Goal: Task Accomplishment & Management: Complete application form

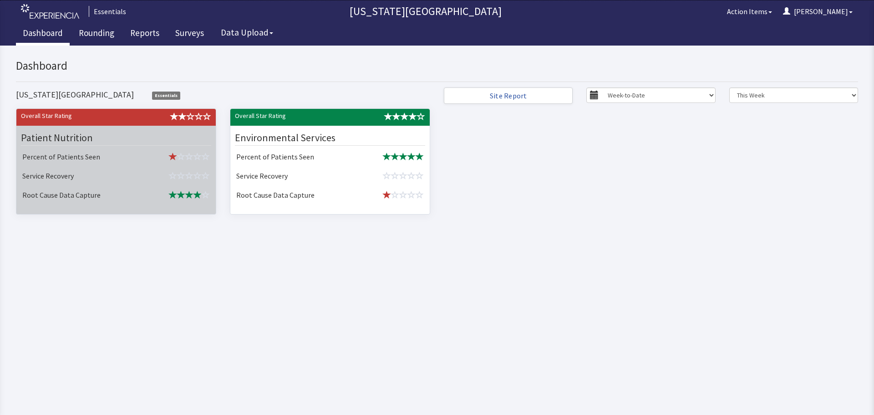
click at [178, 172] on span at bounding box center [181, 176] width 8 height 8
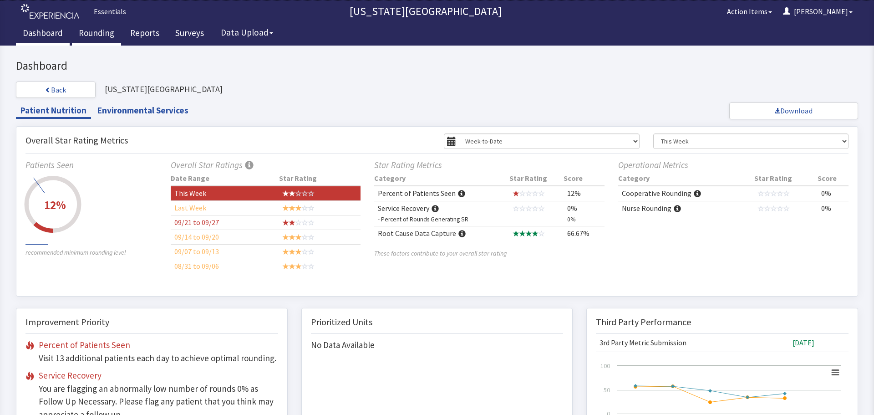
click at [91, 26] on link "Rounding" at bounding box center [96, 34] width 49 height 23
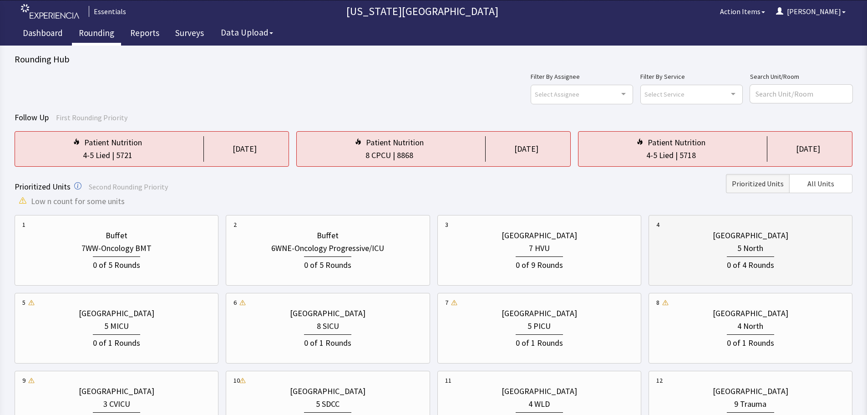
click at [730, 259] on div "0 of 4 Rounds" at bounding box center [750, 263] width 47 height 15
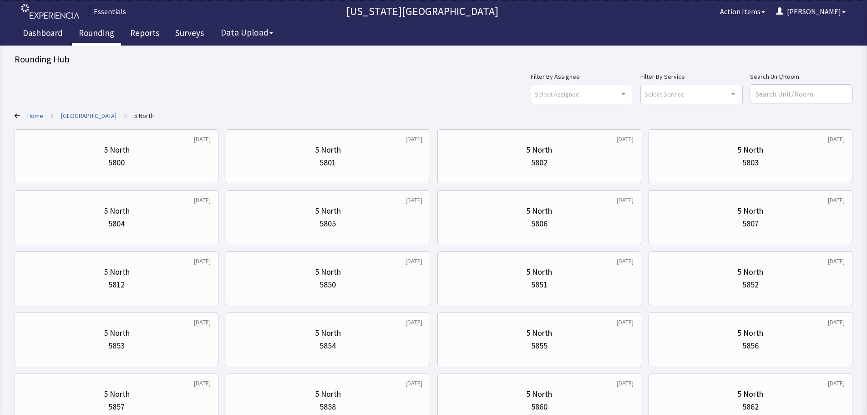
click at [85, 115] on link "Clarkson Hospital" at bounding box center [89, 115] width 56 height 9
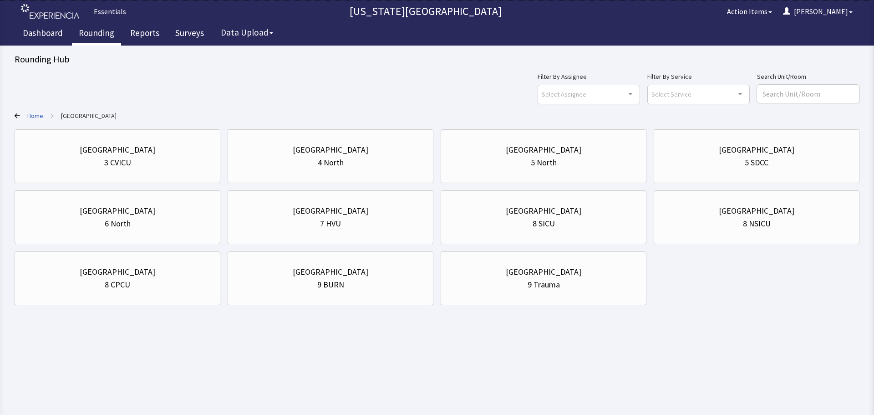
click at [40, 111] on link "Home" at bounding box center [35, 115] width 16 height 9
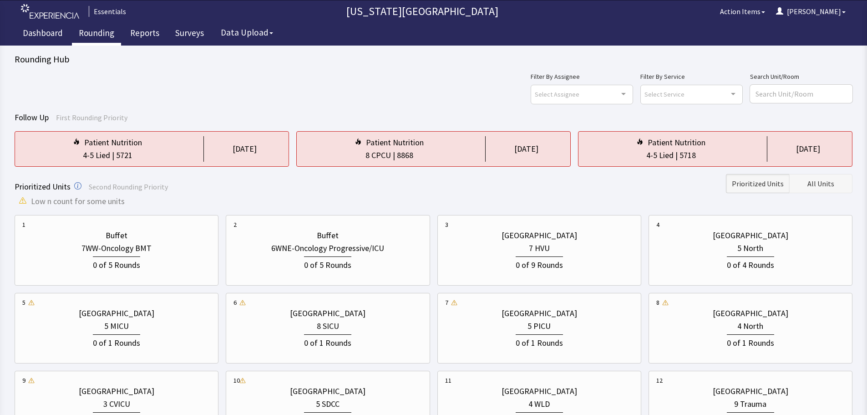
click at [812, 189] on button "All Units" at bounding box center [820, 183] width 63 height 19
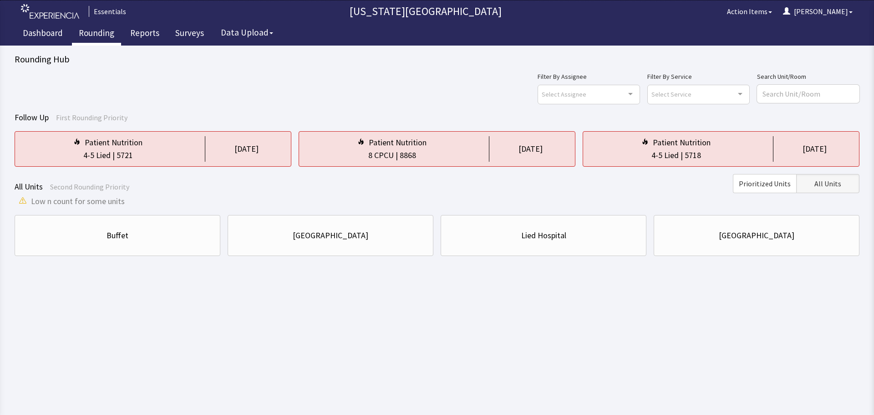
click at [732, 257] on body "Essentials Nebraska Medical Center Action Items Cherylyn Menu Menu Essentials D…" at bounding box center [437, 136] width 874 height 272
click at [736, 246] on div "University Hospital" at bounding box center [756, 235] width 190 height 31
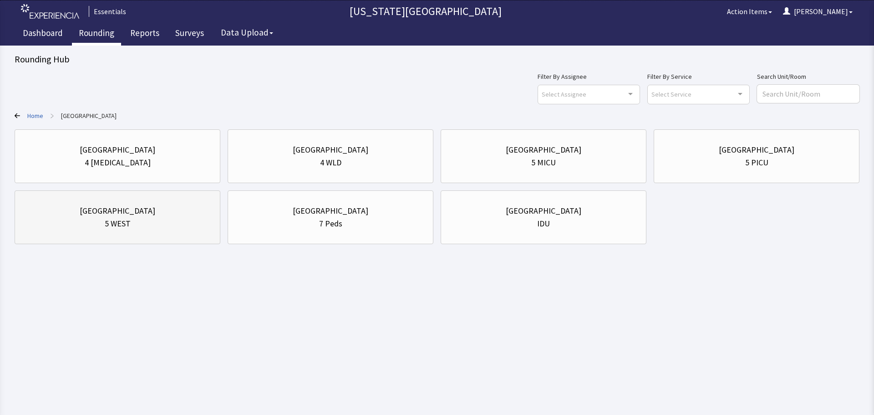
click at [143, 210] on div "[GEOGRAPHIC_DATA]" at bounding box center [118, 210] width 76 height 13
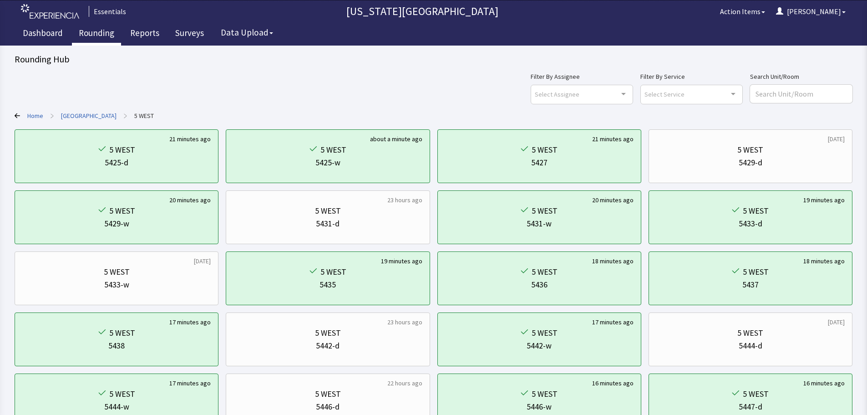
click at [641, 91] on div "Filter By Assignee Select Assignee Clear Selection Cherylyn Gifford Allyson Dev…" at bounding box center [692, 87] width 322 height 33
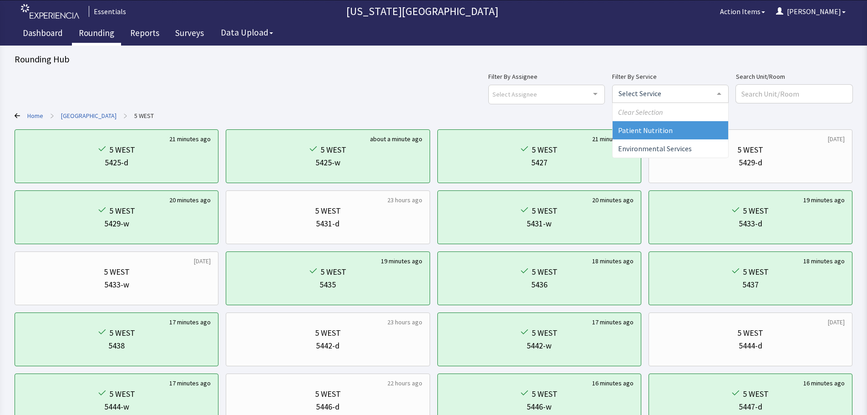
click at [689, 91] on div at bounding box center [670, 94] width 116 height 18
click at [694, 130] on span "Patient Nutrition" at bounding box center [671, 130] width 116 height 18
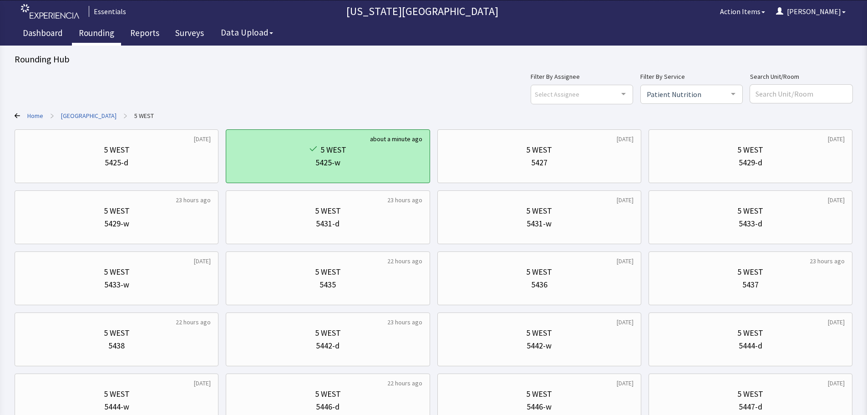
click at [344, 167] on div "5425-w" at bounding box center [327, 162] width 188 height 13
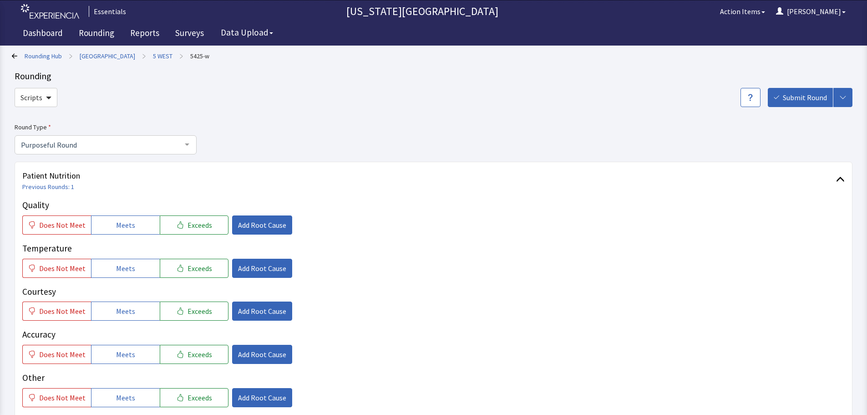
click at [331, 183] on span "Previous Rounds: 1" at bounding box center [429, 186] width 814 height 9
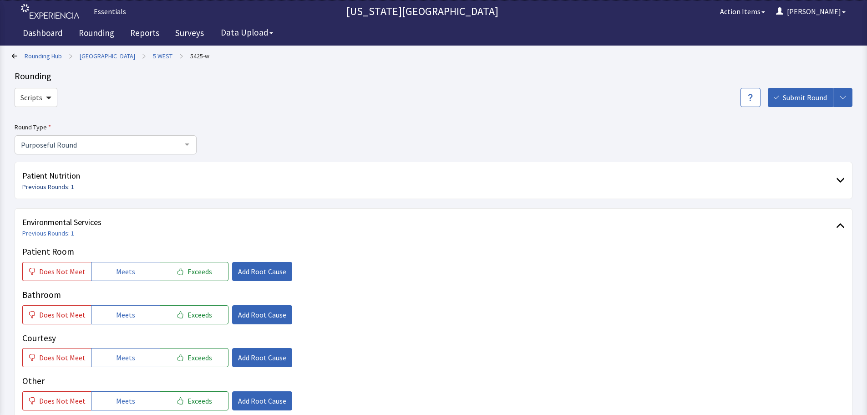
click at [63, 184] on link "Previous Rounds: 1" at bounding box center [48, 186] width 52 height 8
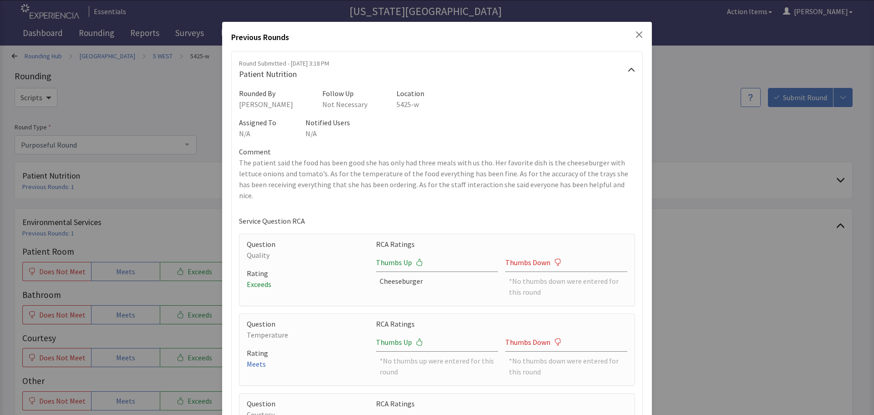
click at [636, 35] on icon "Close" at bounding box center [639, 34] width 6 height 6
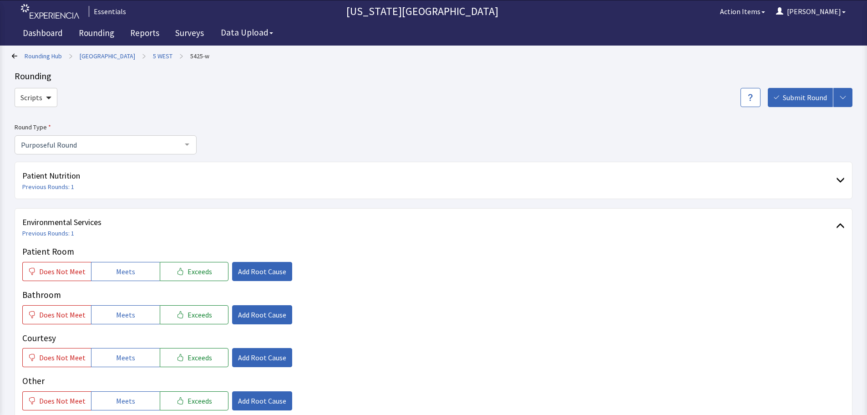
click at [406, 157] on div "Round Type Purposeful Round Purposeful Round Welcome Round Discharge Round Emer…" at bounding box center [434, 308] width 838 height 375
click at [153, 57] on link "5 WEST" at bounding box center [163, 55] width 20 height 9
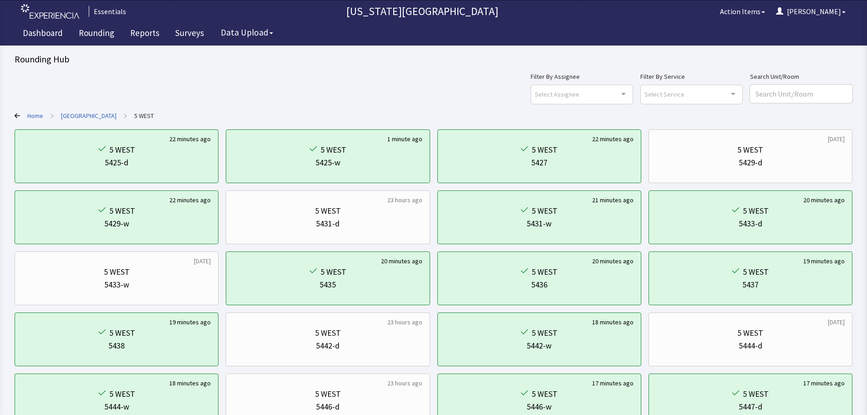
click at [719, 91] on div "Select Service" at bounding box center [691, 95] width 102 height 20
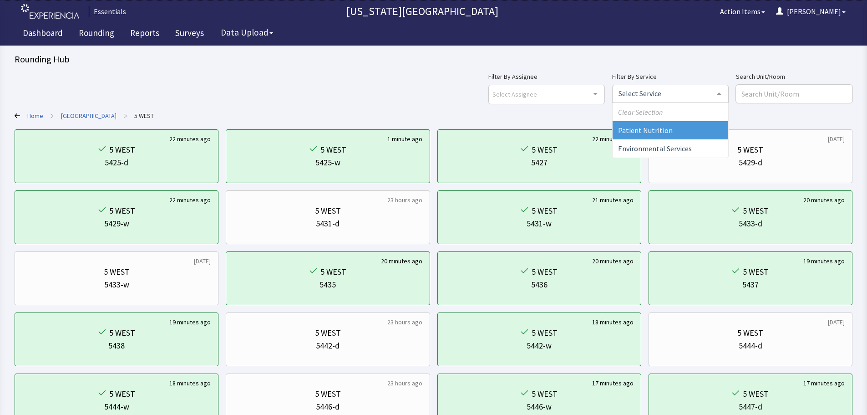
click at [709, 132] on span "Patient Nutrition" at bounding box center [671, 130] width 116 height 18
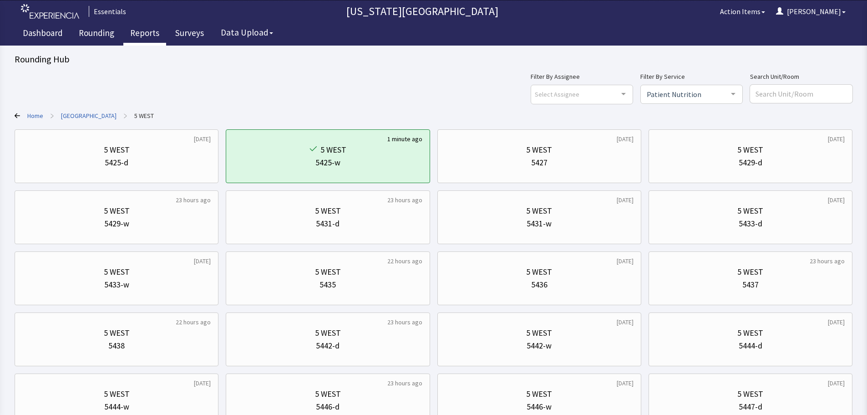
click at [144, 38] on link "Reports" at bounding box center [144, 34] width 43 height 23
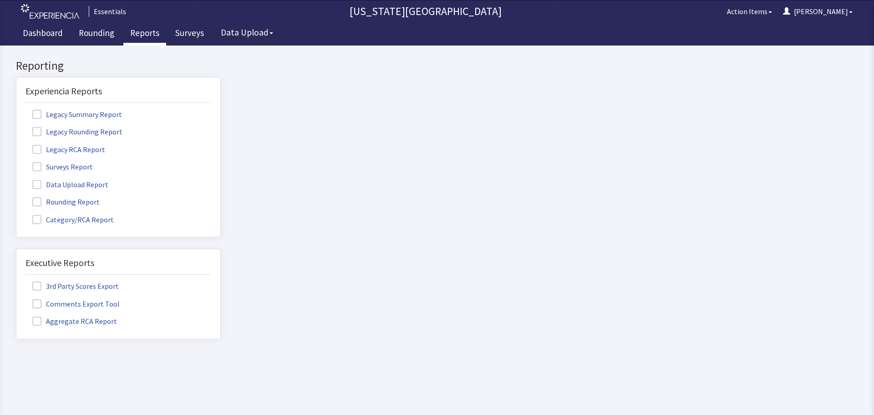
click at [38, 203] on span at bounding box center [36, 201] width 9 height 9
click at [16, 197] on input "Rounding Report" at bounding box center [16, 197] width 0 height 0
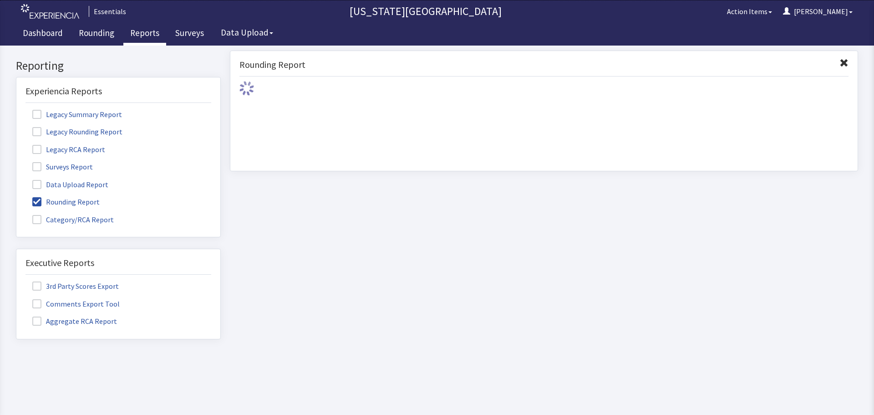
drag, startPoint x: 46, startPoint y: 202, endPoint x: 40, endPoint y: 202, distance: 5.9
click at [42, 202] on label "Rounding Report" at bounding box center [66, 201] width 83 height 12
click at [16, 197] on input "Rounding Report" at bounding box center [16, 197] width 0 height 0
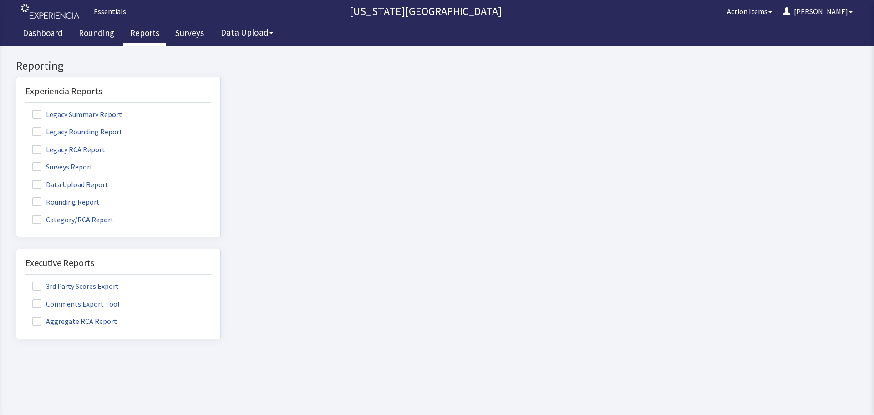
click at [40, 202] on span at bounding box center [36, 201] width 9 height 9
click at [16, 197] on input "Rounding Report" at bounding box center [16, 197] width 0 height 0
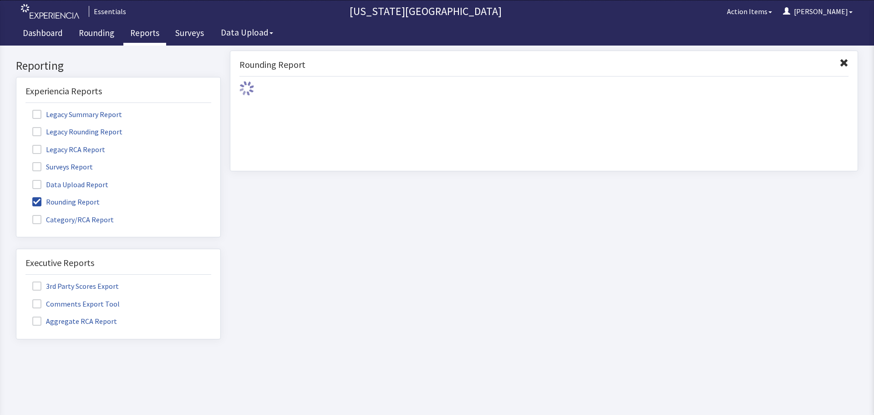
drag, startPoint x: 34, startPoint y: 177, endPoint x: 34, endPoint y: 169, distance: 7.7
click at [34, 175] on ul "Legacy Summary Report Legacy Rounding Report Legacy RCA Report Surveys Report D…" at bounding box center [118, 166] width 186 height 118
click at [34, 169] on span at bounding box center [36, 166] width 9 height 9
click at [16, 162] on input "Surveys Report" at bounding box center [16, 162] width 0 height 0
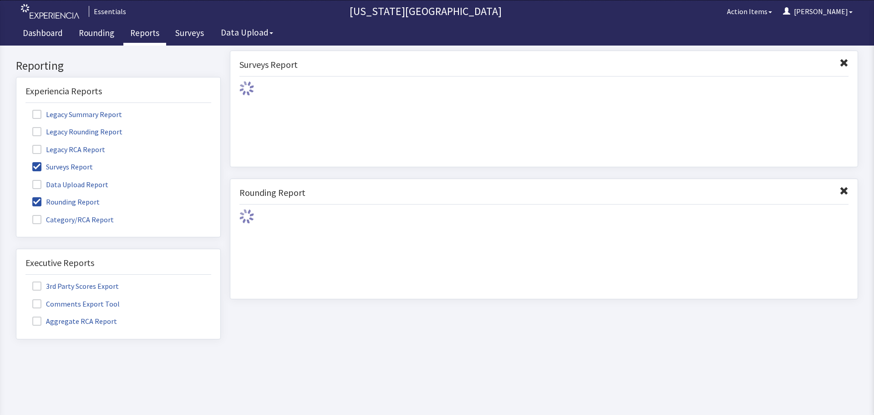
click at [38, 201] on span at bounding box center [36, 201] width 9 height 9
click at [16, 197] on input "Rounding Report" at bounding box center [16, 197] width 0 height 0
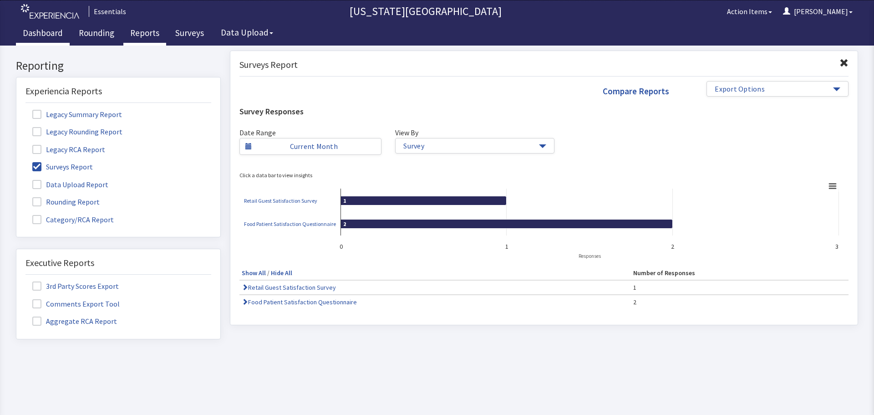
click at [31, 39] on link "Dashboard" at bounding box center [43, 34] width 54 height 23
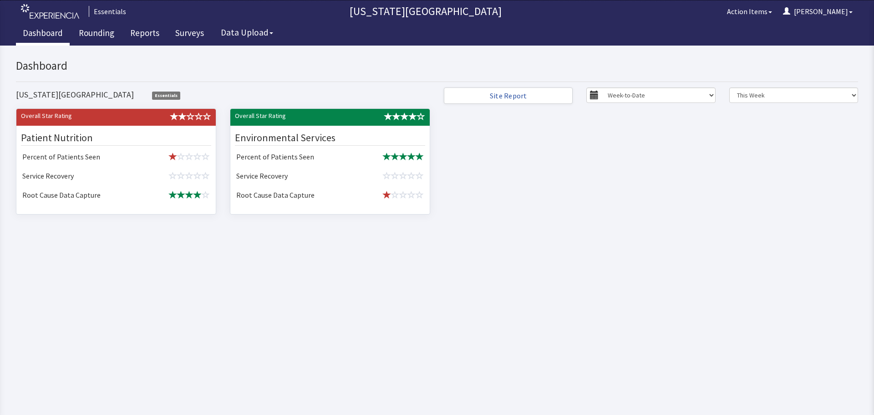
click at [514, 180] on div "Overall Star Rating Patient Nutrition Percent of Patients Seen Service Recovery…" at bounding box center [437, 162] width 856 height 108
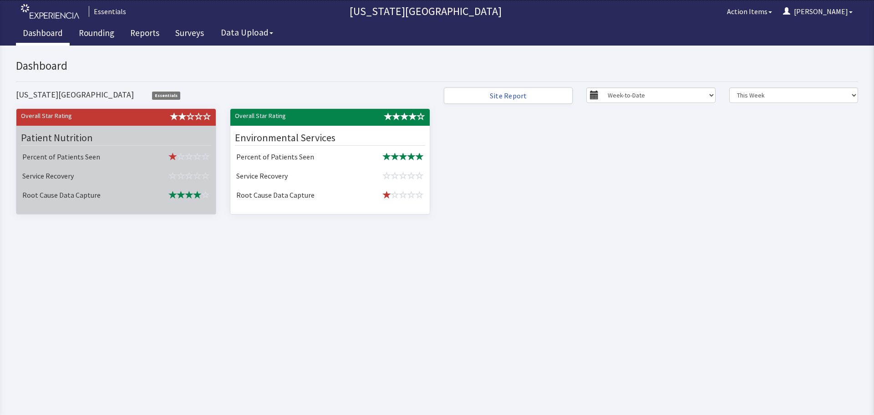
click at [163, 189] on td at bounding box center [178, 195] width 70 height 19
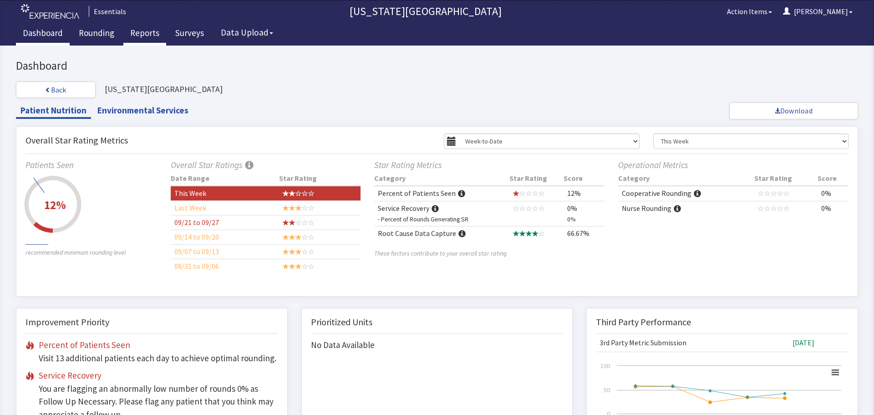
click at [148, 38] on link "Reports" at bounding box center [144, 34] width 43 height 23
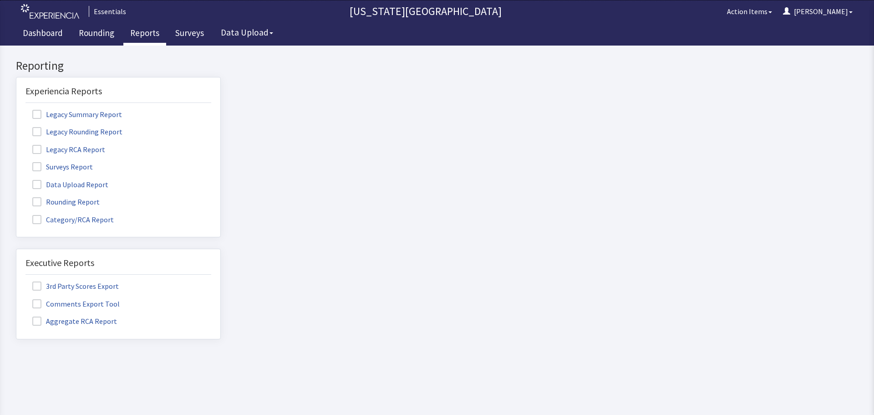
click at [35, 205] on span at bounding box center [36, 201] width 9 height 9
click at [16, 197] on input "Rounding Report" at bounding box center [16, 197] width 0 height 0
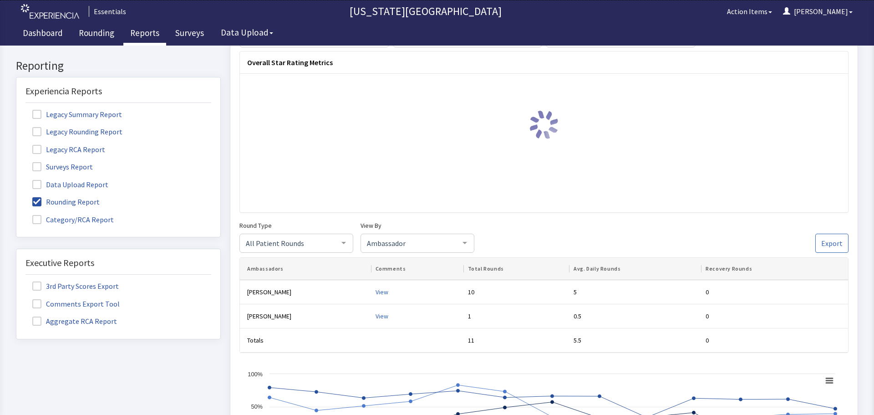
scroll to position [137, 0]
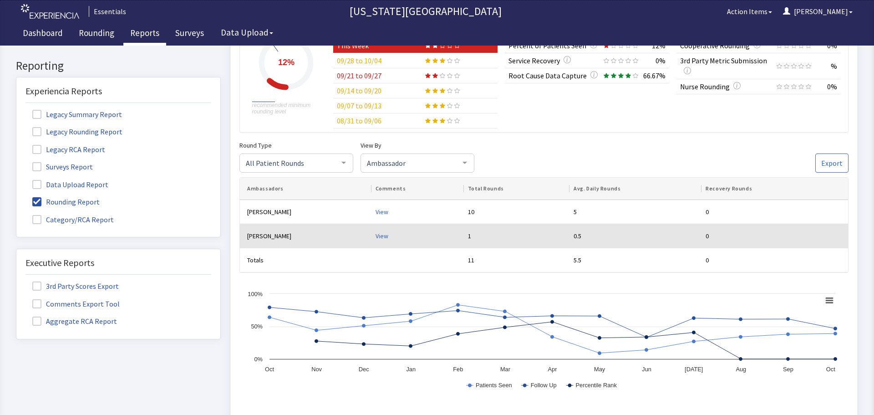
click at [375, 232] on div "View" at bounding box center [417, 235] width 85 height 9
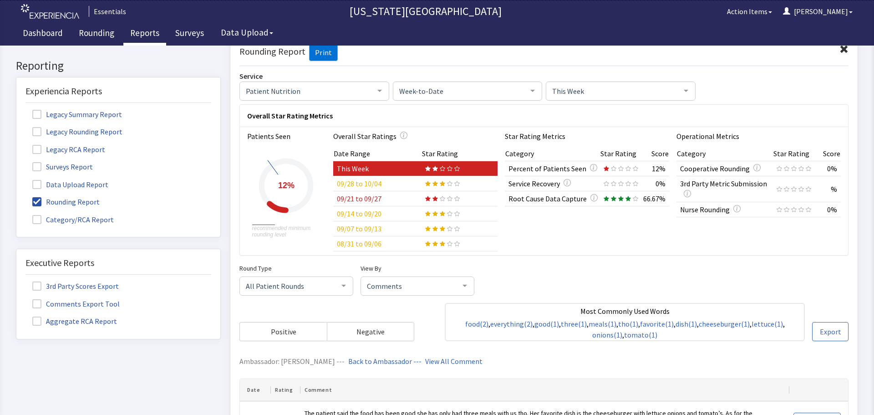
scroll to position [0, 0]
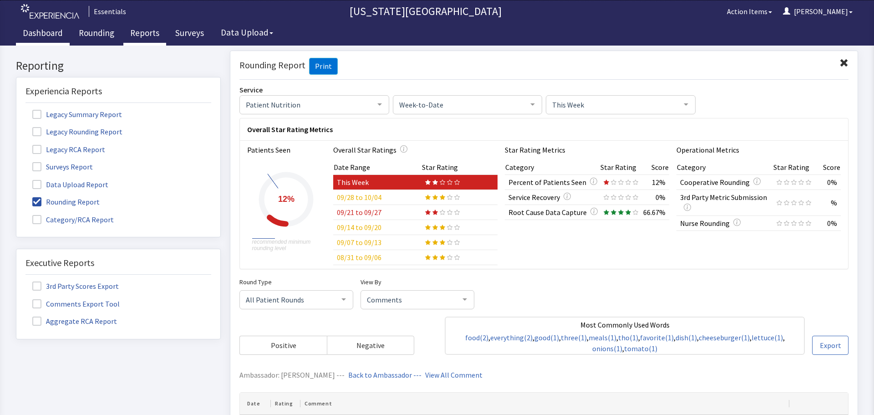
click at [53, 31] on link "Dashboard" at bounding box center [43, 34] width 54 height 23
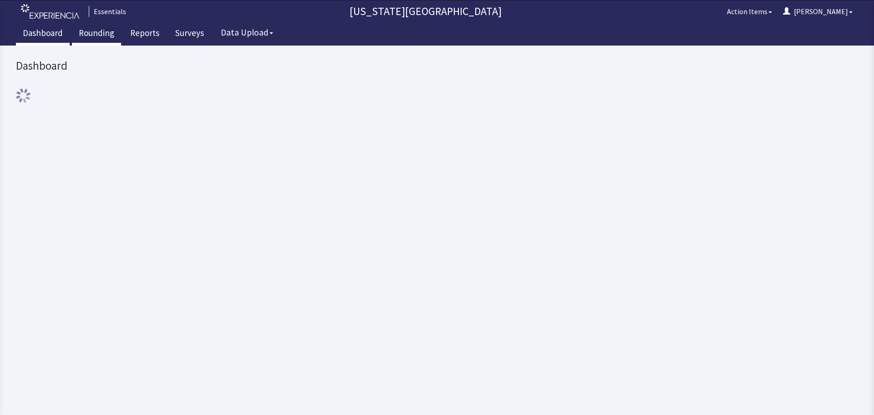
click at [103, 36] on link "Rounding" at bounding box center [96, 34] width 49 height 23
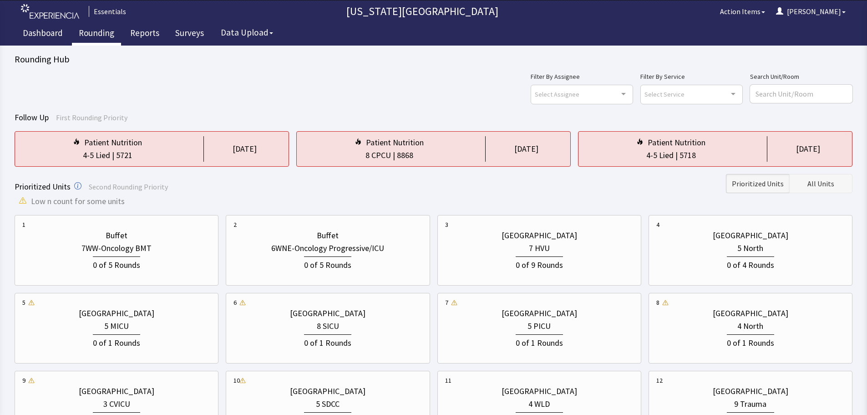
click at [825, 185] on span "All Units" at bounding box center [820, 183] width 27 height 11
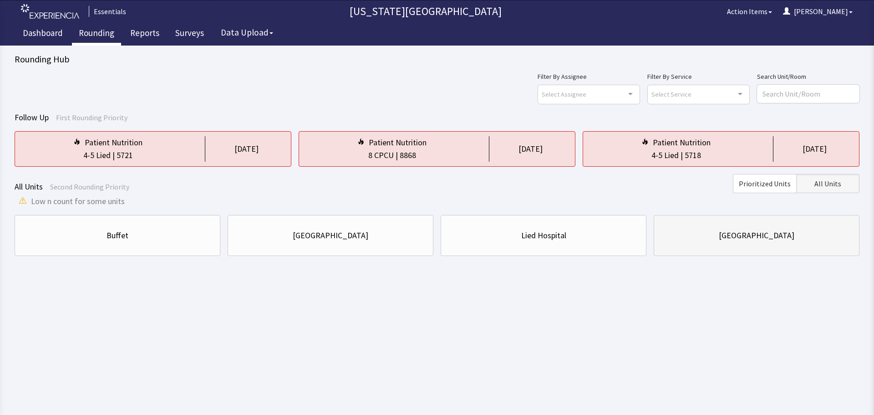
click at [701, 233] on div "[GEOGRAPHIC_DATA]" at bounding box center [756, 235] width 190 height 13
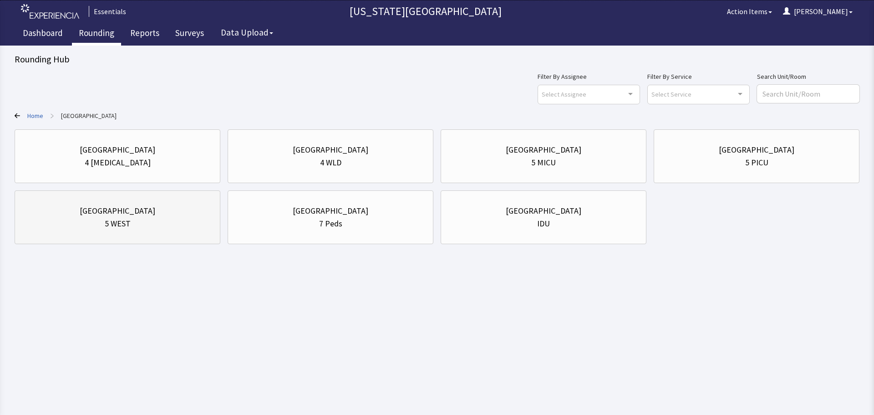
click at [134, 221] on div "5 WEST" at bounding box center [117, 223] width 190 height 13
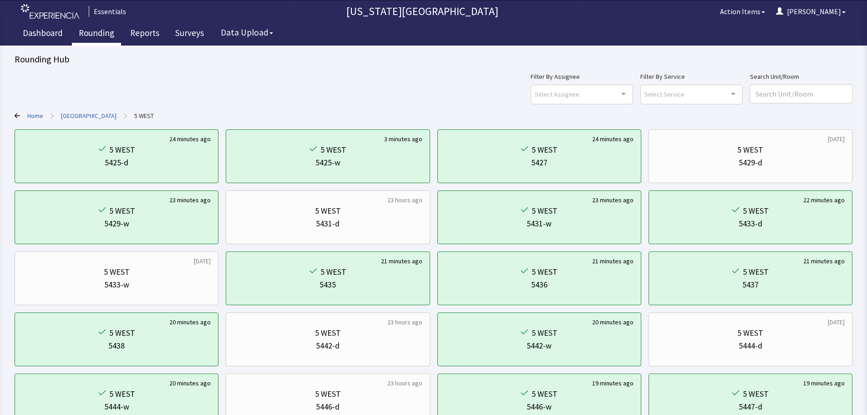
click at [743, 92] on div "Filter By Assignee Select Assignee Clear Selection Cherylyn Gifford Allyson Dev…" at bounding box center [692, 87] width 322 height 33
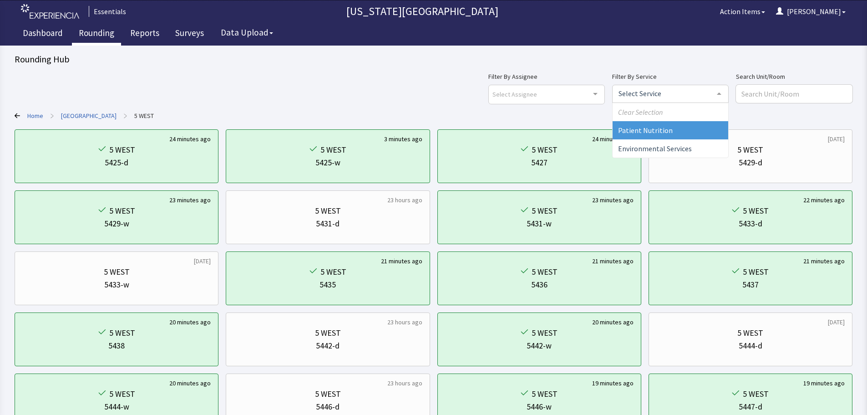
click at [719, 134] on span "Patient Nutrition" at bounding box center [671, 130] width 116 height 18
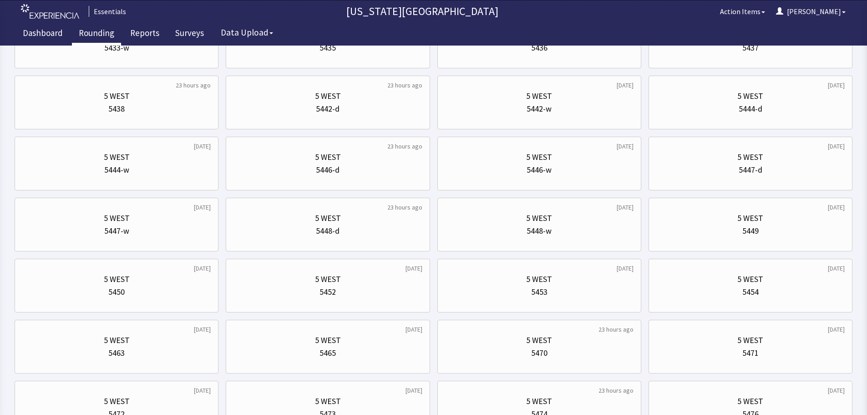
scroll to position [319, 0]
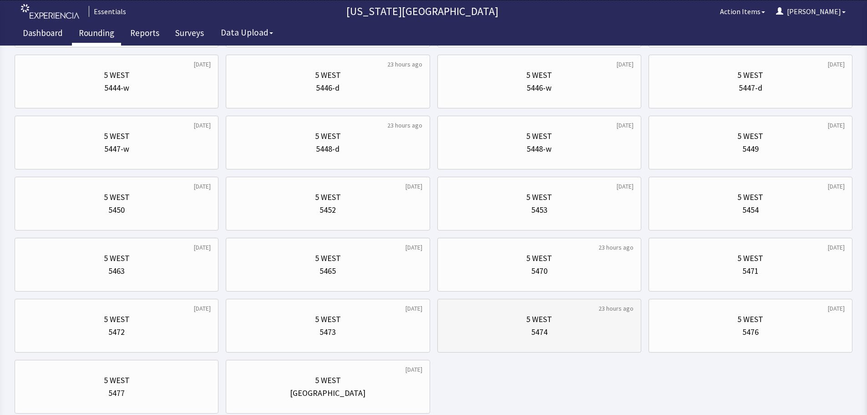
click at [562, 311] on div "5 WEST 5474" at bounding box center [539, 326] width 188 height 44
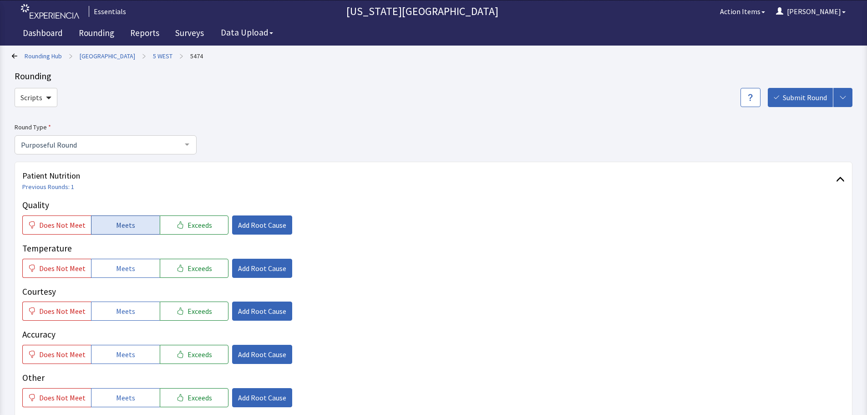
click at [135, 230] on button "Meets" at bounding box center [125, 224] width 69 height 19
click at [133, 273] on button "Meets" at bounding box center [125, 267] width 69 height 19
click at [131, 320] on div "Quality Does Not Meet Meets Exceeds Add Root Cause Temperature Does Not Meet Me…" at bounding box center [433, 302] width 822 height 208
click at [123, 346] on button "Meets" at bounding box center [125, 353] width 69 height 19
click at [127, 327] on div "Quality Does Not Meet Meets Exceeds Add Root Cause Temperature Does Not Meet Me…" at bounding box center [433, 302] width 822 height 208
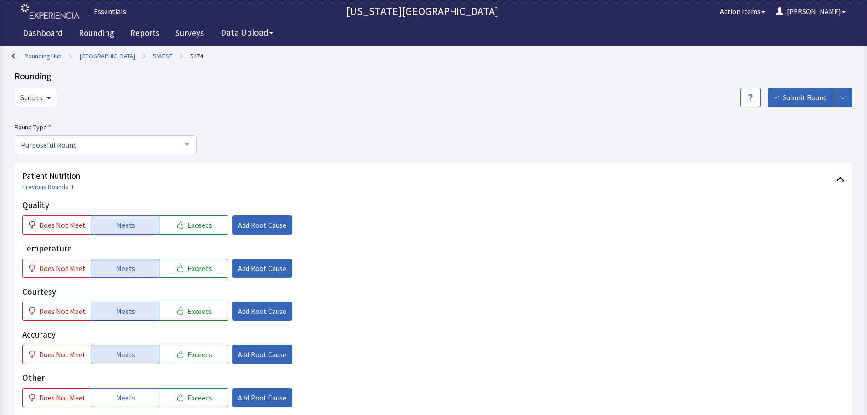
click at [129, 311] on span "Meets" at bounding box center [125, 310] width 19 height 11
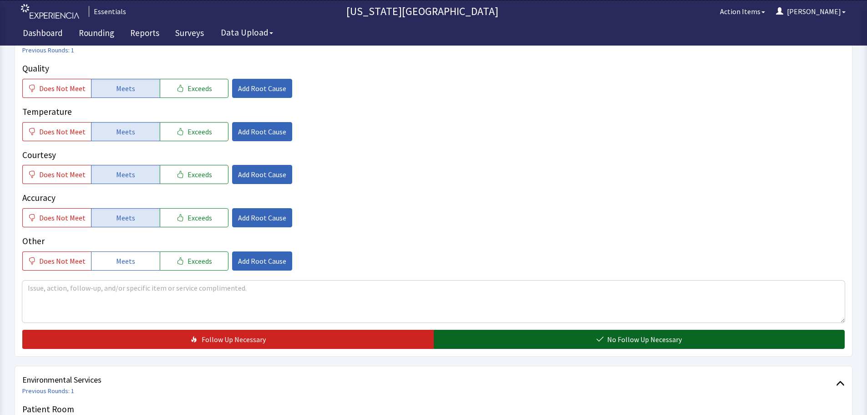
click at [585, 338] on button "No Follow Up Necessary" at bounding box center [639, 338] width 411 height 19
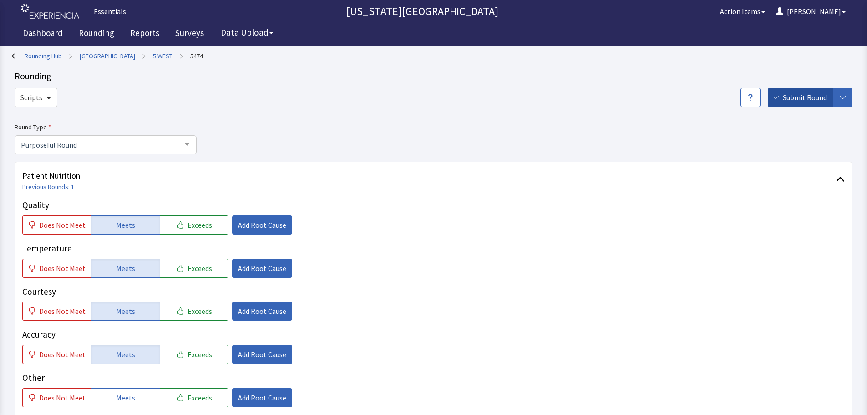
click at [797, 104] on button "Submit Round" at bounding box center [800, 97] width 65 height 19
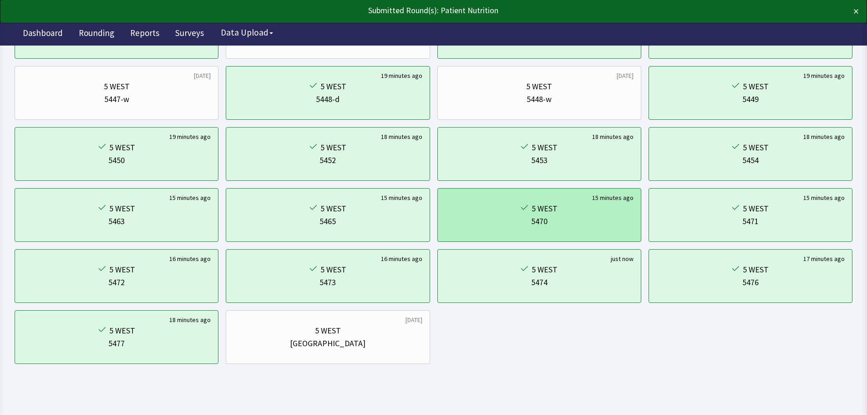
scroll to position [377, 0]
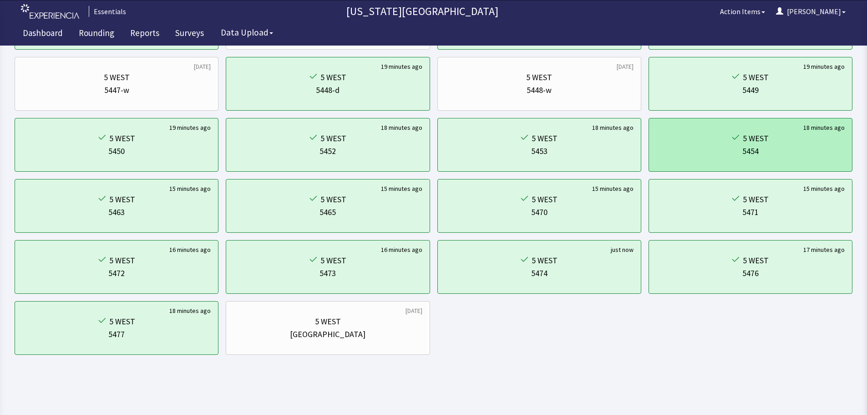
click at [815, 147] on div "5454" at bounding box center [750, 151] width 188 height 13
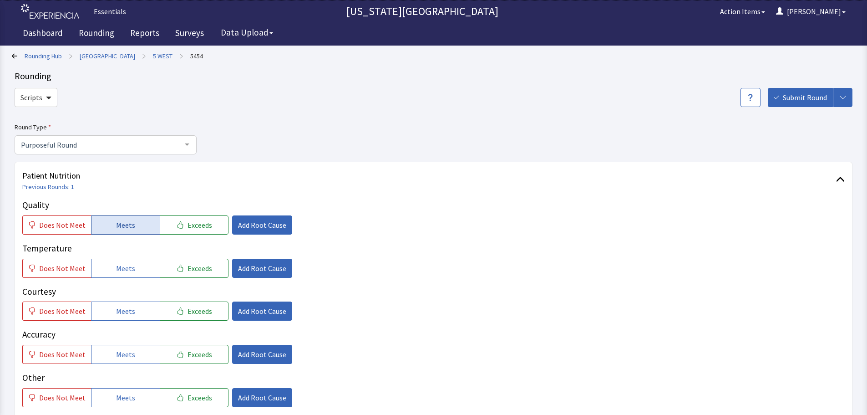
click at [137, 219] on button "Meets" at bounding box center [125, 224] width 69 height 19
click at [127, 269] on span "Meets" at bounding box center [125, 268] width 19 height 11
click at [122, 310] on span "Meets" at bounding box center [125, 310] width 19 height 11
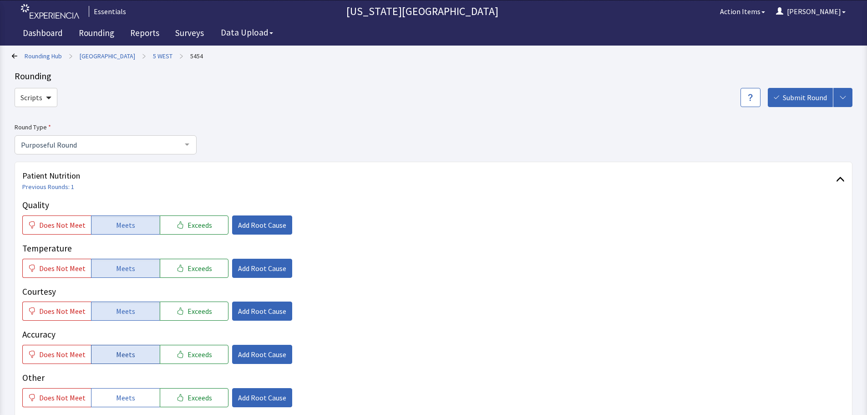
click at [133, 354] on button "Meets" at bounding box center [125, 353] width 69 height 19
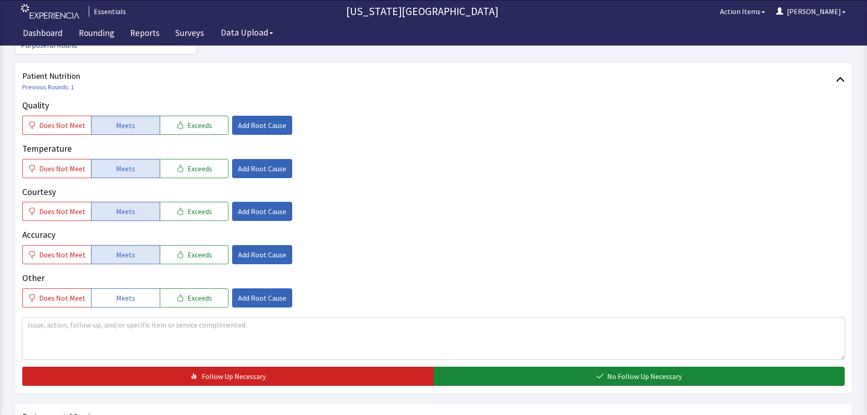
scroll to position [182, 0]
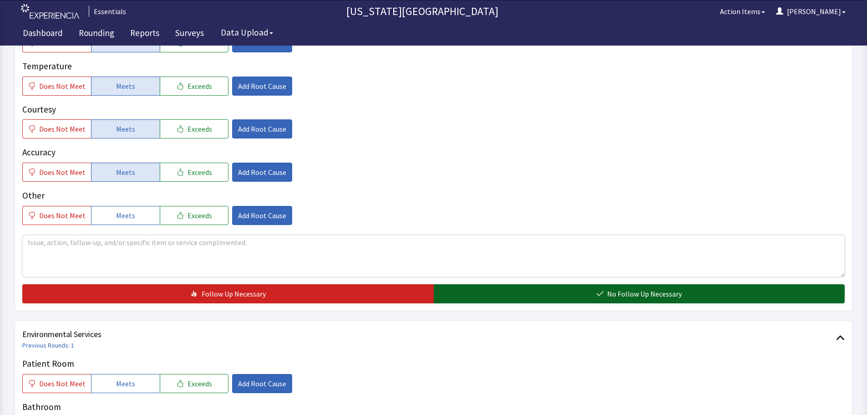
click at [597, 283] on div "Quality Does Not Meet Meets Exceeds Add Root Cause Temperature Does Not Meet Me…" at bounding box center [433, 159] width 822 height 287
click at [598, 286] on button "No Follow Up Necessary" at bounding box center [639, 293] width 411 height 19
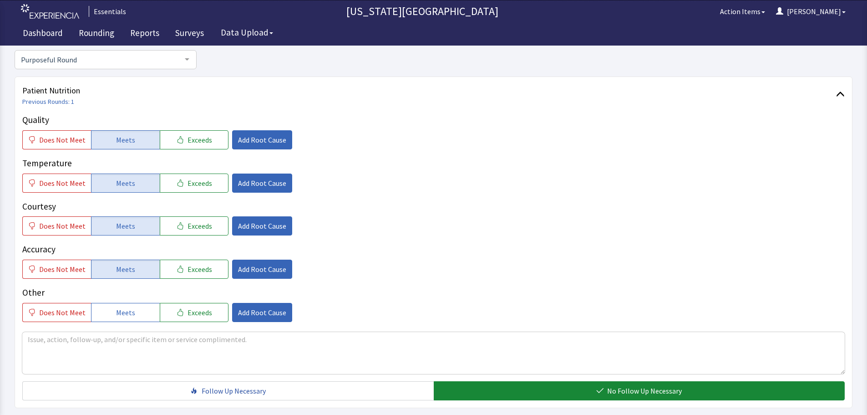
scroll to position [0, 0]
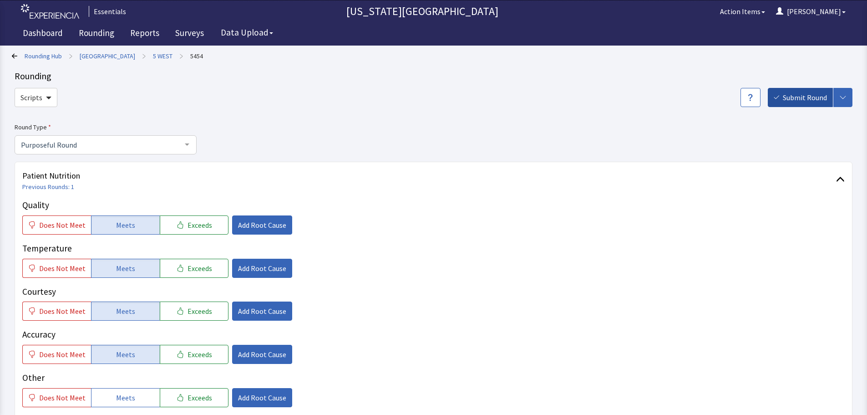
click at [785, 100] on span "Submit Round" at bounding box center [805, 97] width 44 height 11
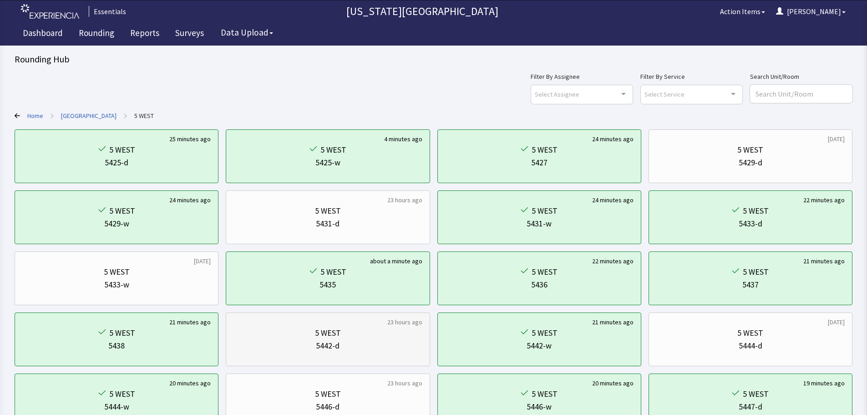
click at [255, 351] on div "5442-d" at bounding box center [327, 345] width 188 height 13
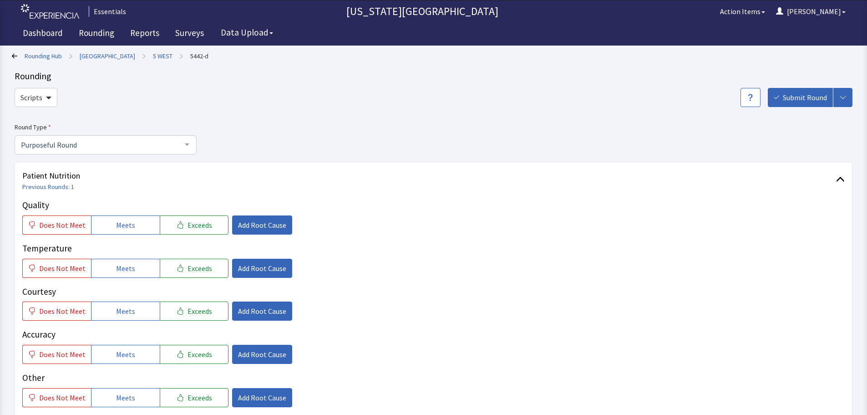
click at [156, 59] on link "5 WEST" at bounding box center [163, 55] width 20 height 9
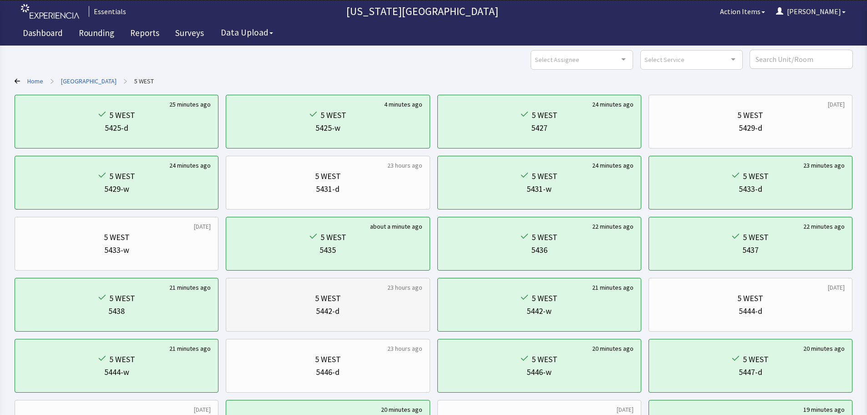
scroll to position [91, 0]
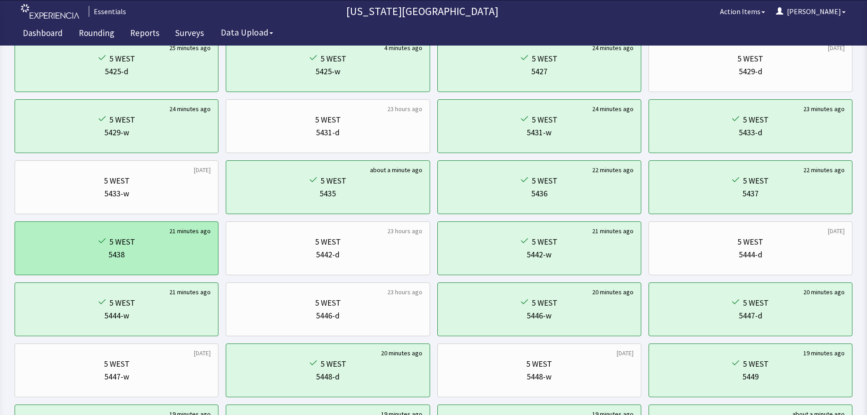
click at [166, 241] on div "5 WEST" at bounding box center [116, 241] width 188 height 13
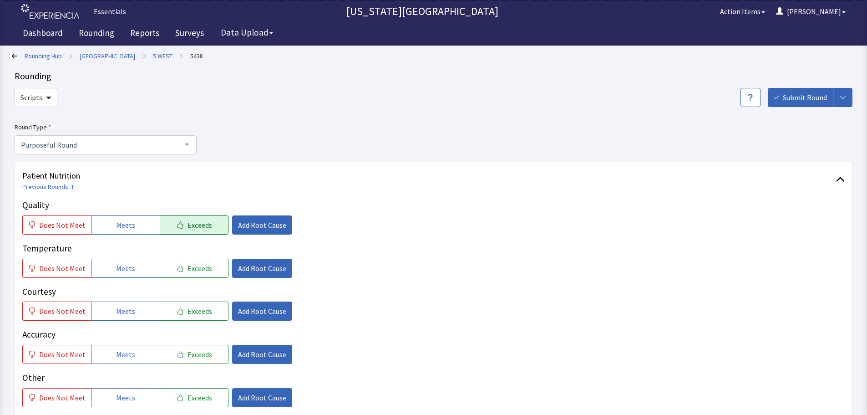
click at [177, 223] on icon "button" at bounding box center [180, 224] width 7 height 7
click at [122, 266] on span "Meets" at bounding box center [125, 268] width 19 height 11
click at [124, 309] on span "Meets" at bounding box center [125, 310] width 19 height 11
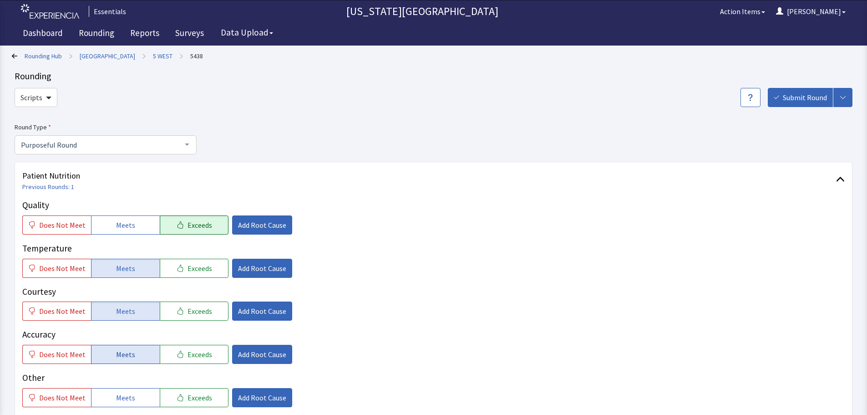
click at [124, 349] on span "Meets" at bounding box center [125, 354] width 19 height 11
click at [260, 227] on span "Add Root Cause" at bounding box center [262, 224] width 48 height 11
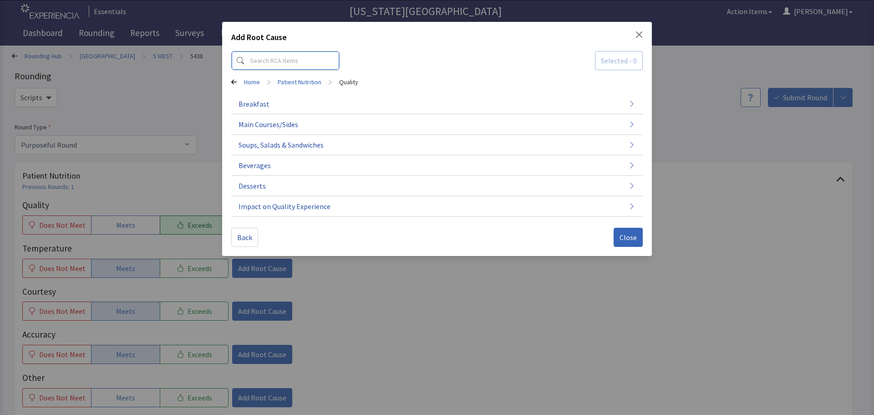
click at [258, 64] on input at bounding box center [285, 60] width 108 height 19
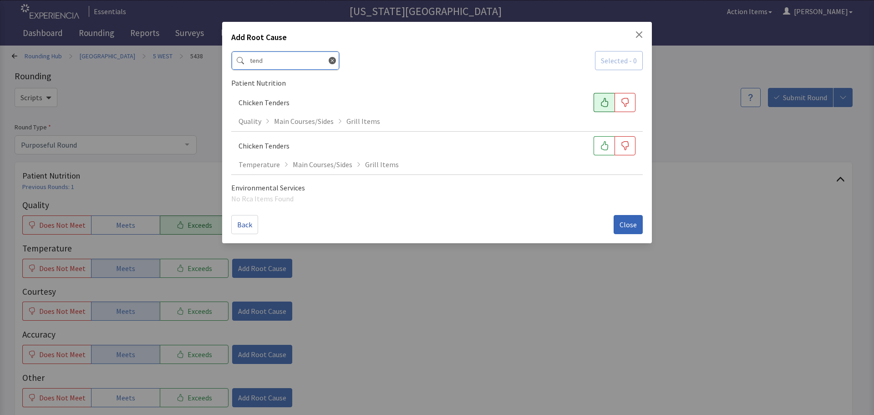
type input "tend"
click at [603, 105] on icon "button" at bounding box center [604, 102] width 9 height 9
click at [598, 150] on button "button" at bounding box center [603, 145] width 21 height 19
click at [329, 62] on icon at bounding box center [332, 60] width 7 height 7
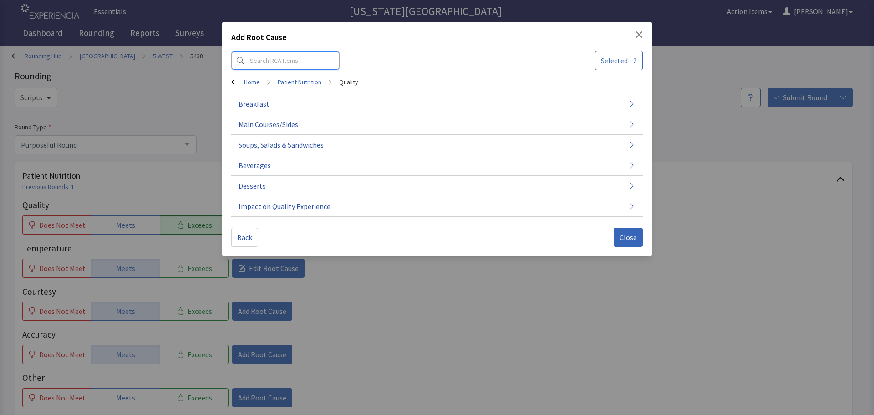
click at [268, 60] on input at bounding box center [285, 60] width 108 height 19
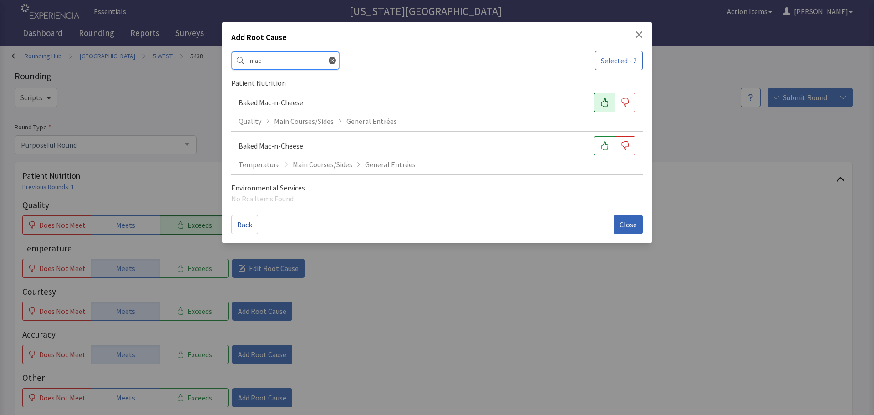
type input "mac"
click at [600, 99] on icon "button" at bounding box center [604, 102] width 9 height 9
click at [602, 152] on button "button" at bounding box center [603, 145] width 21 height 19
click at [626, 218] on button "Close" at bounding box center [627, 224] width 29 height 19
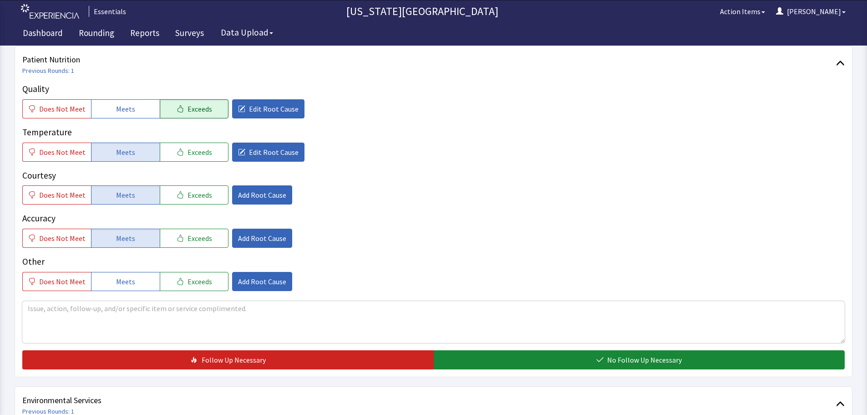
scroll to position [137, 0]
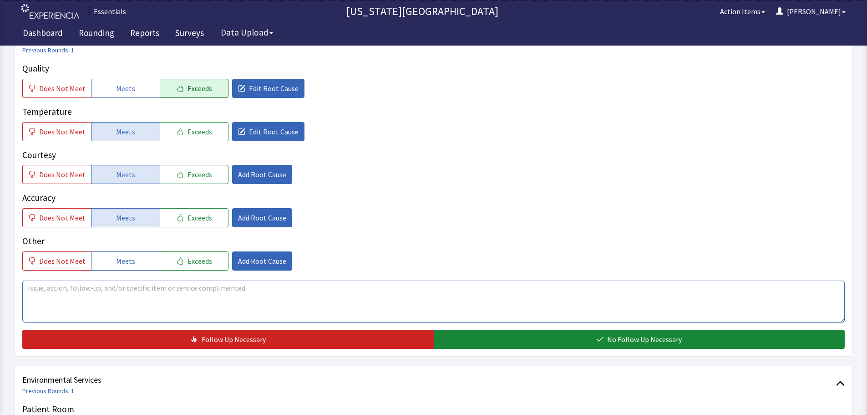
click at [528, 312] on textarea at bounding box center [433, 301] width 822 height 42
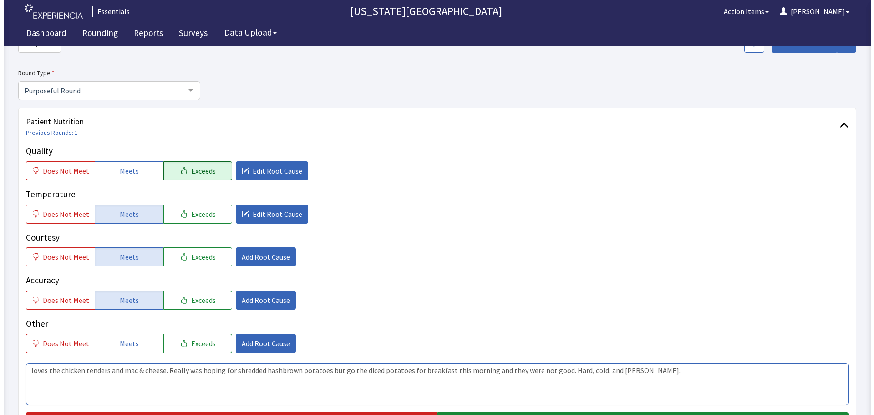
scroll to position [46, 0]
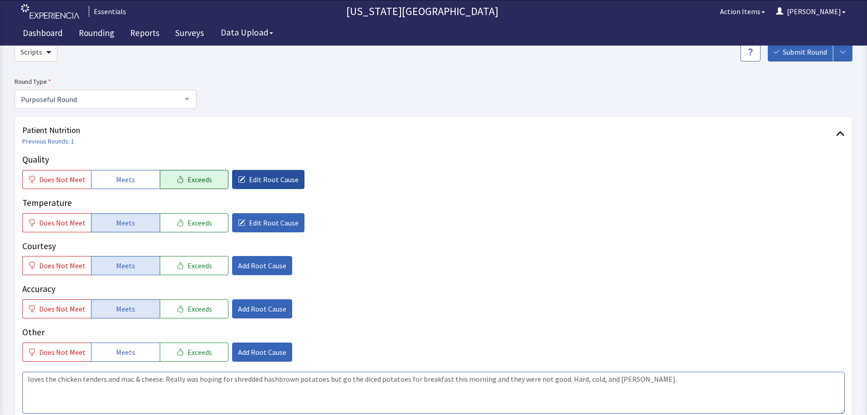
type textarea "loves the chicken tenders and mac & cheese. Really was hoping for shredded hash…"
click at [249, 177] on span "Edit Root Cause" at bounding box center [274, 179] width 50 height 11
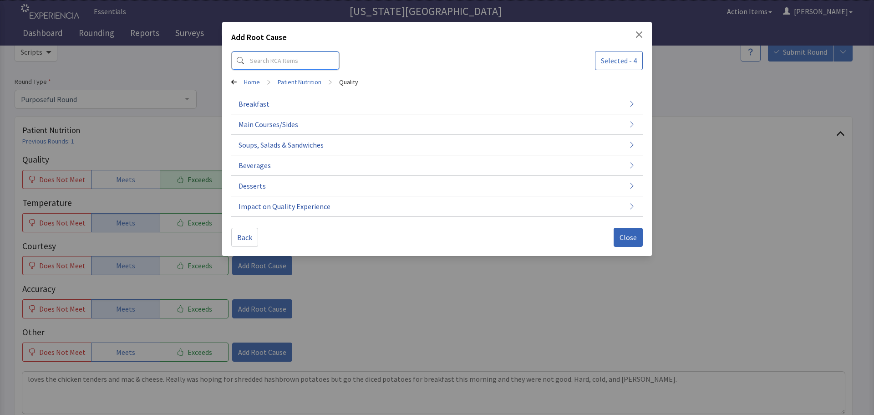
click at [293, 56] on input at bounding box center [285, 60] width 108 height 19
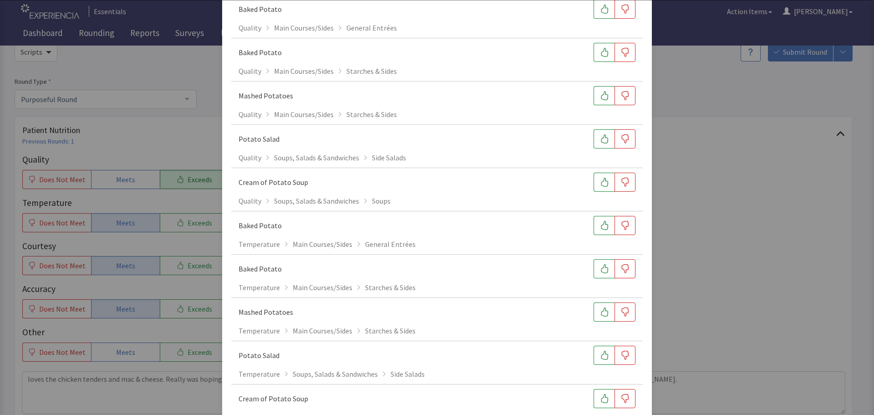
scroll to position [0, 0]
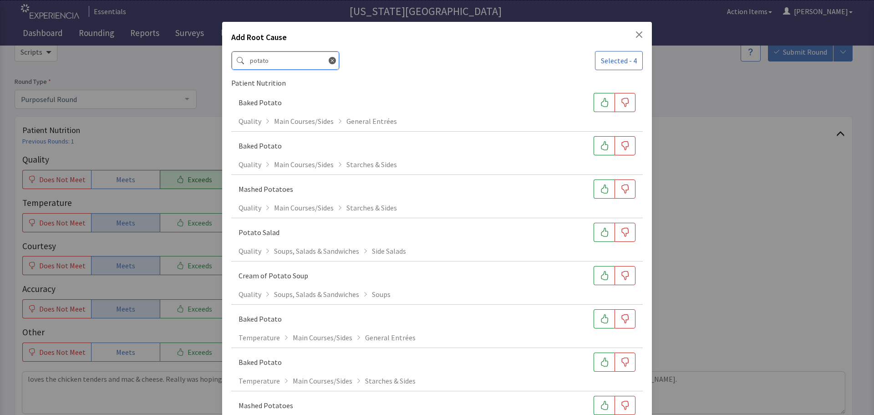
click at [317, 60] on input "potato" at bounding box center [285, 60] width 108 height 19
click at [277, 61] on input "potato" at bounding box center [285, 60] width 108 height 19
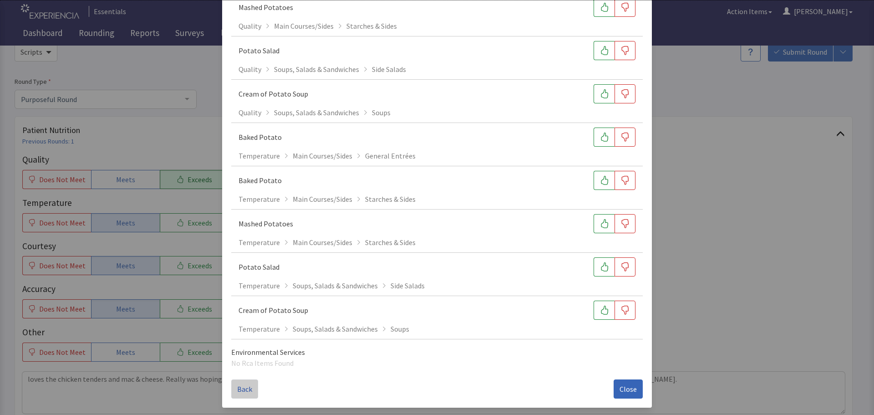
type input "potato"
click at [246, 390] on span "Back" at bounding box center [244, 388] width 15 height 11
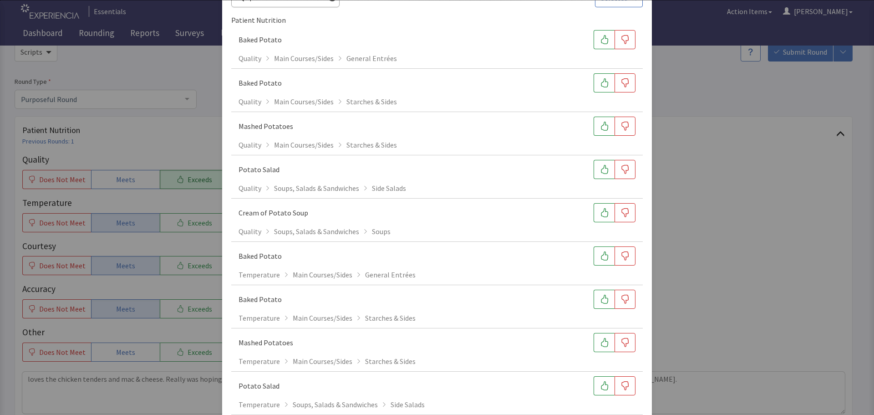
scroll to position [0, 0]
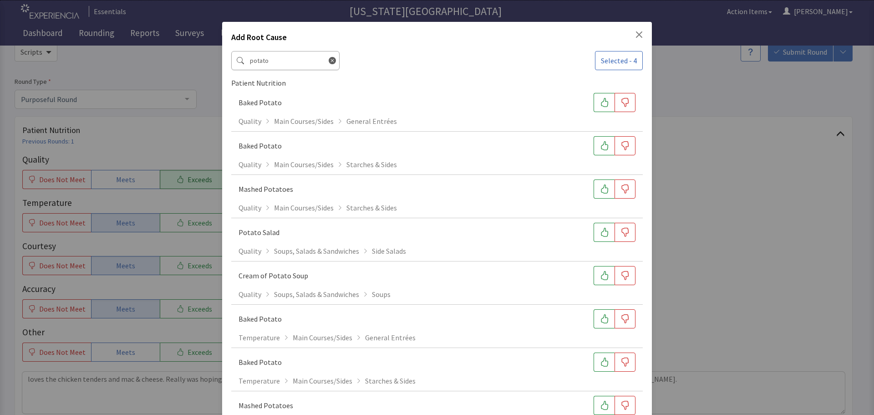
click at [329, 63] on icon at bounding box center [332, 60] width 7 height 7
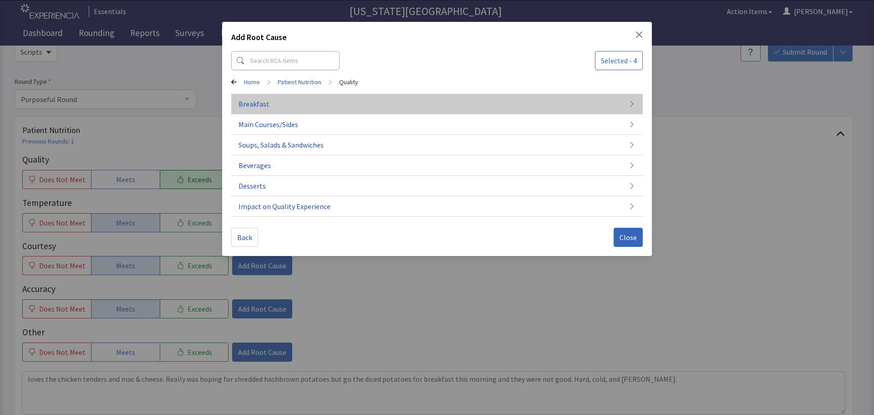
click at [266, 97] on button "Breakfast" at bounding box center [436, 104] width 411 height 20
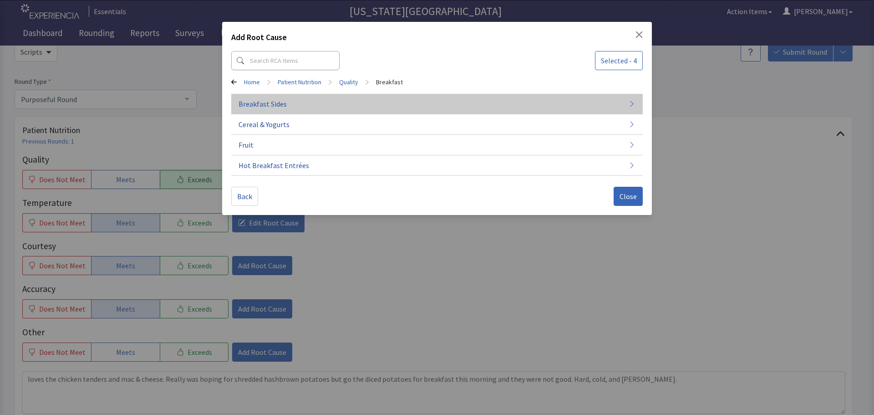
click at [312, 110] on button "Breakfast Sides" at bounding box center [436, 104] width 411 height 20
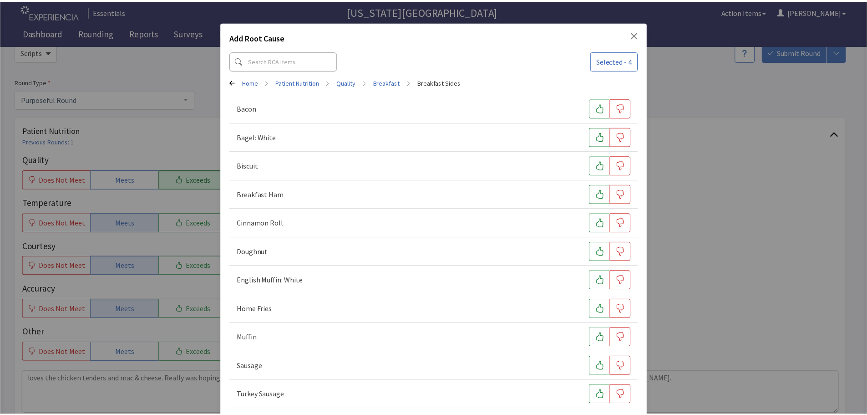
scroll to position [41, 0]
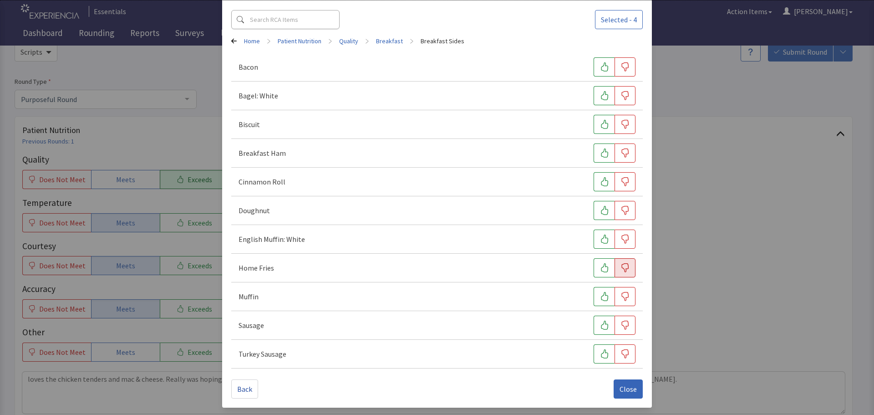
click at [625, 263] on button "button" at bounding box center [624, 267] width 21 height 19
click at [623, 385] on span "Close" at bounding box center [627, 388] width 17 height 11
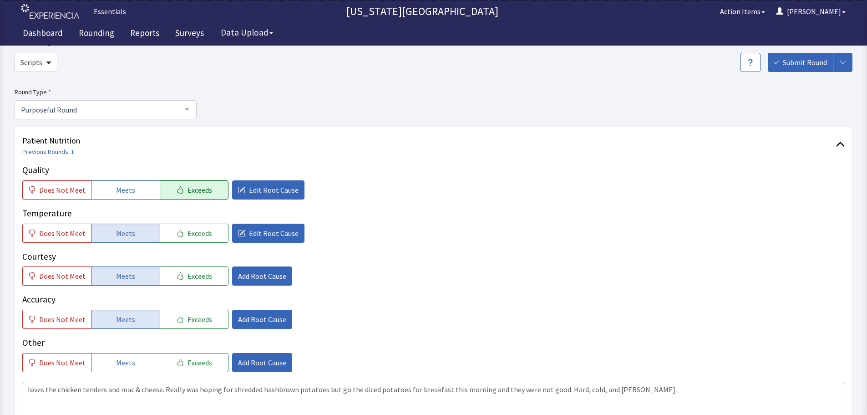
scroll to position [182, 0]
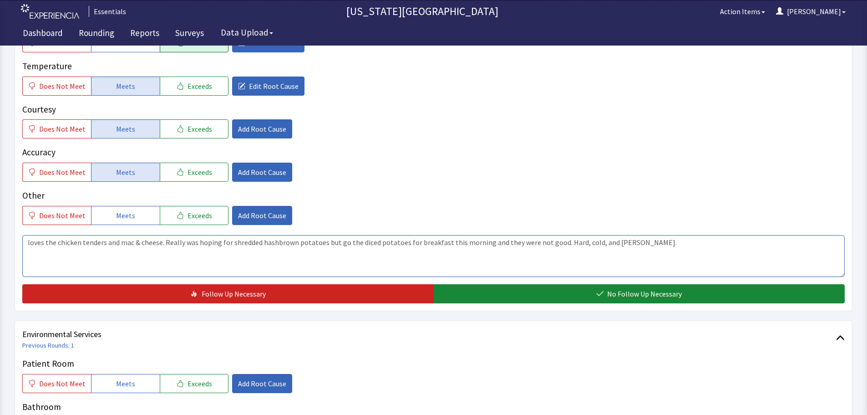
click at [635, 244] on textarea "loves the chicken tenders and mac & cheese. Really was hoping for shredded hash…" at bounding box center [433, 256] width 822 height 42
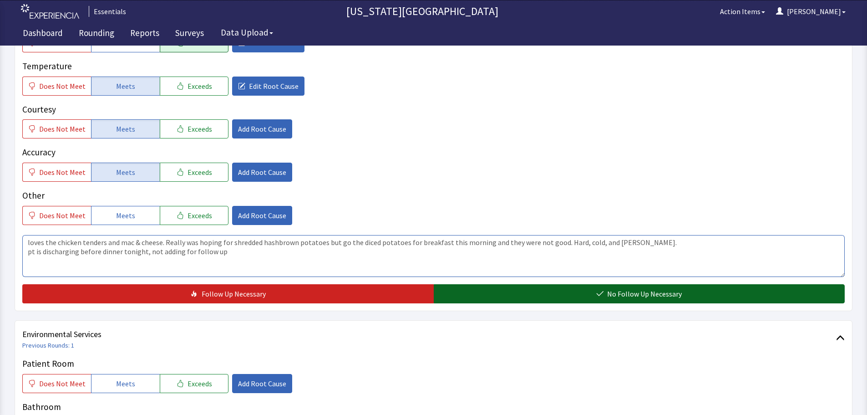
type textarea "loves the chicken tenders and mac & cheese. Really was hoping for shredded hash…"
click at [629, 286] on button "No Follow Up Necessary" at bounding box center [639, 293] width 411 height 19
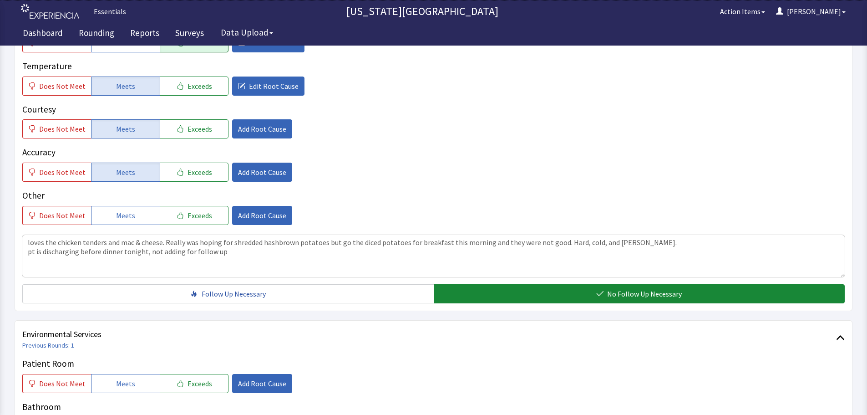
scroll to position [0, 0]
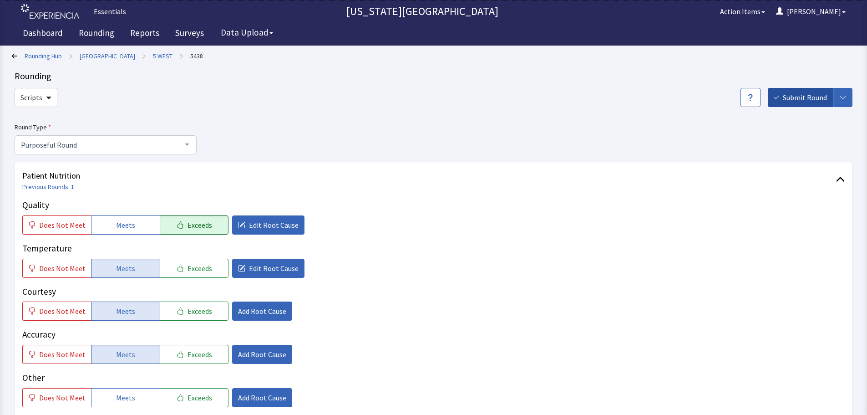
click at [795, 96] on span "Submit Round" at bounding box center [805, 97] width 44 height 11
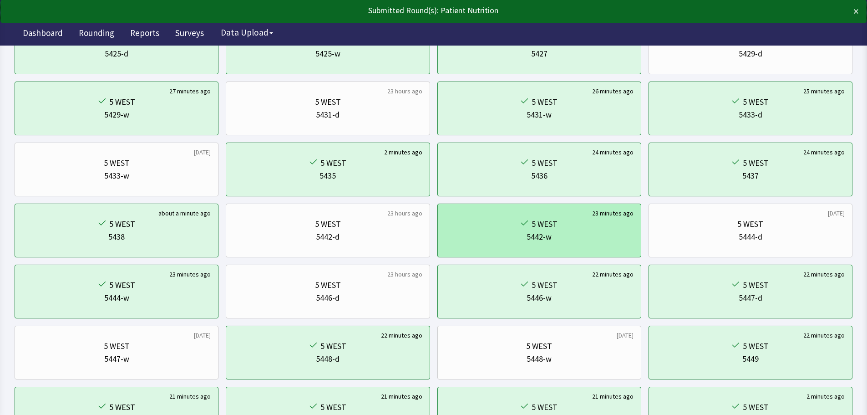
scroll to position [137, 0]
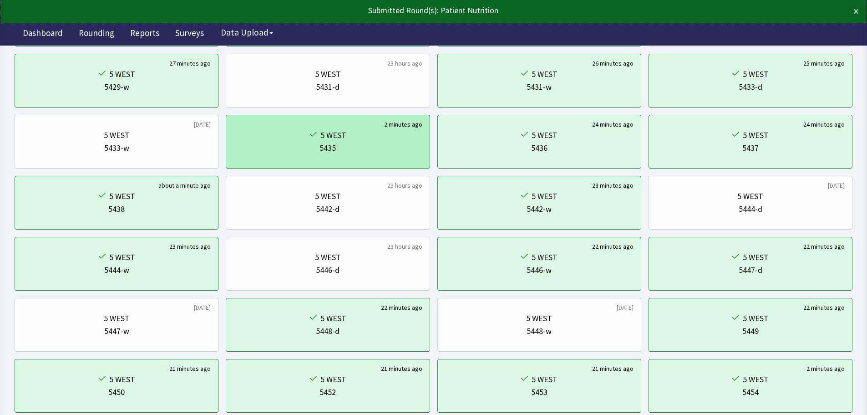
click at [328, 152] on div "5435" at bounding box center [327, 148] width 16 height 13
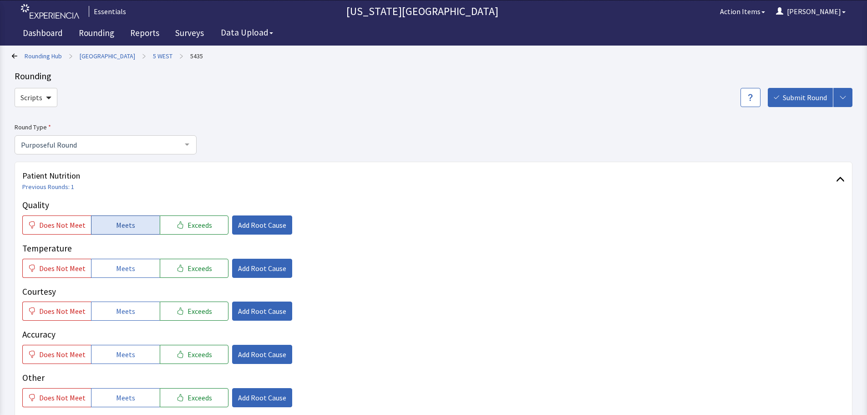
click at [99, 221] on button "Meets" at bounding box center [125, 224] width 69 height 19
drag, startPoint x: 123, startPoint y: 269, endPoint x: 122, endPoint y: 298, distance: 28.7
click at [124, 269] on span "Meets" at bounding box center [125, 268] width 19 height 11
click at [119, 310] on span "Meets" at bounding box center [125, 310] width 19 height 11
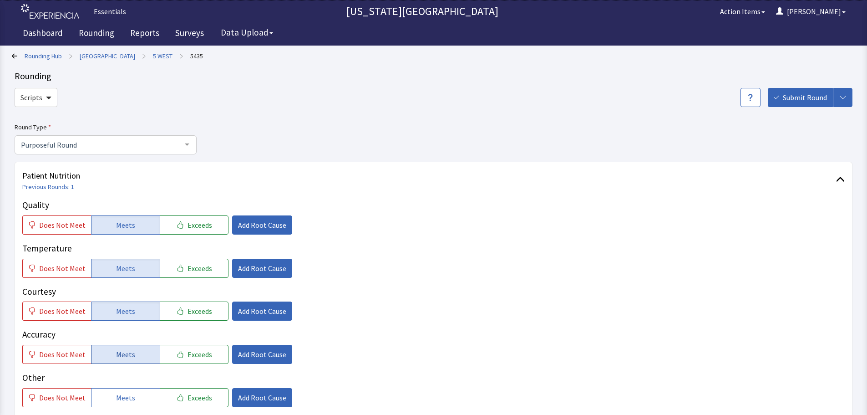
click at [123, 350] on span "Meets" at bounding box center [125, 354] width 19 height 11
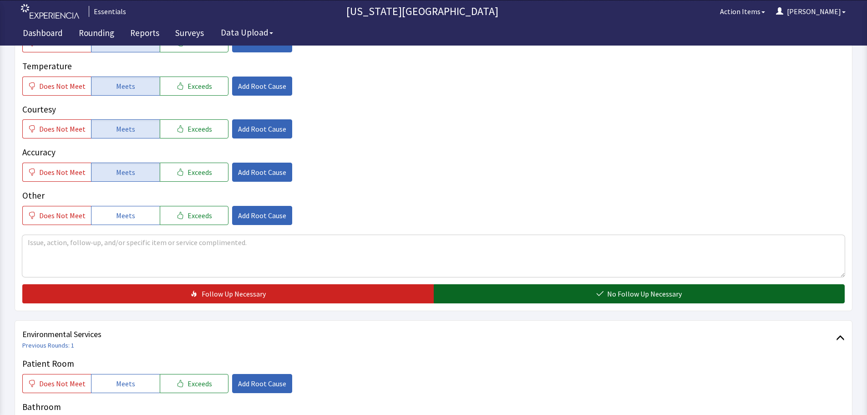
click at [628, 290] on span "No Follow Up Necessary" at bounding box center [644, 293] width 75 height 11
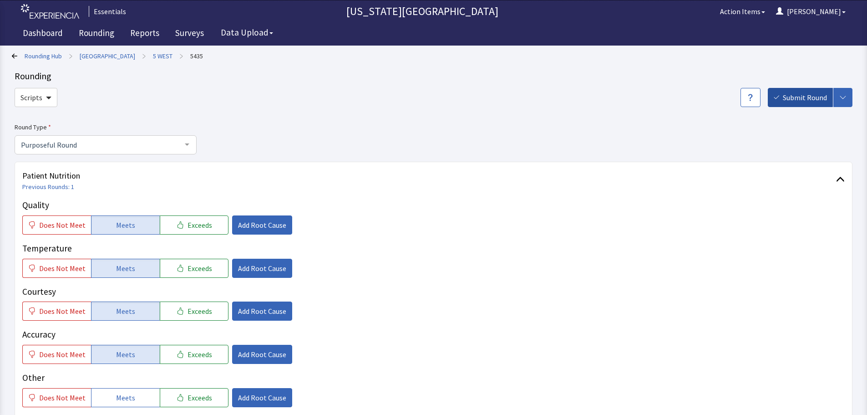
click at [814, 92] on span "Submit Round" at bounding box center [805, 97] width 44 height 11
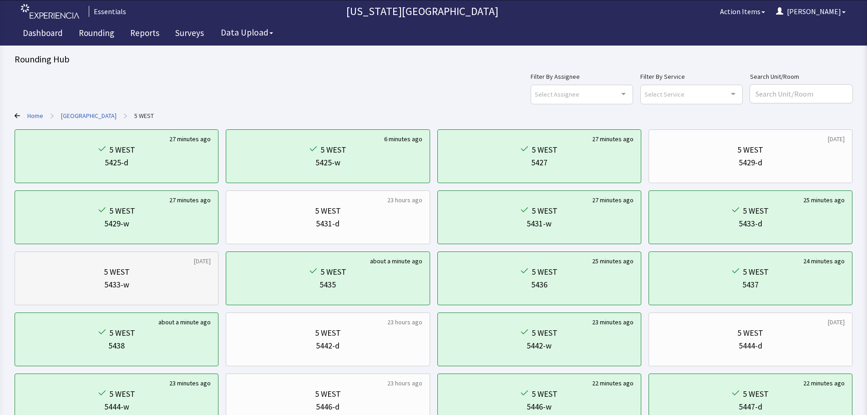
click at [179, 284] on div "5433-w" at bounding box center [116, 284] width 188 height 13
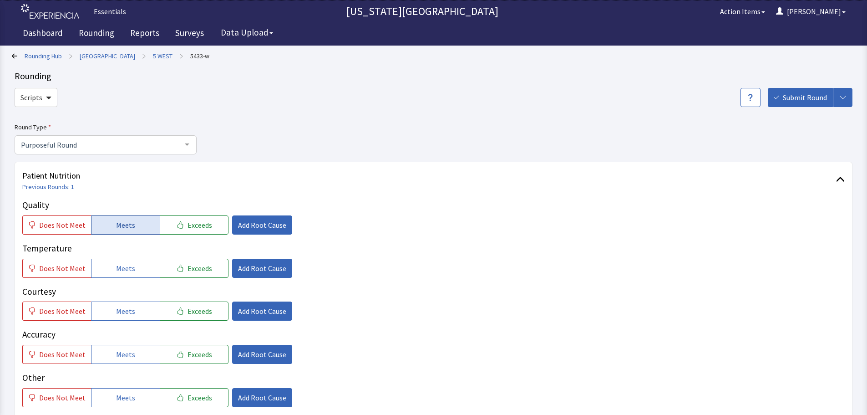
click at [116, 227] on span "Meets" at bounding box center [125, 224] width 19 height 11
click at [123, 262] on button "Meets" at bounding box center [125, 267] width 69 height 19
click at [118, 307] on span "Meets" at bounding box center [125, 310] width 19 height 11
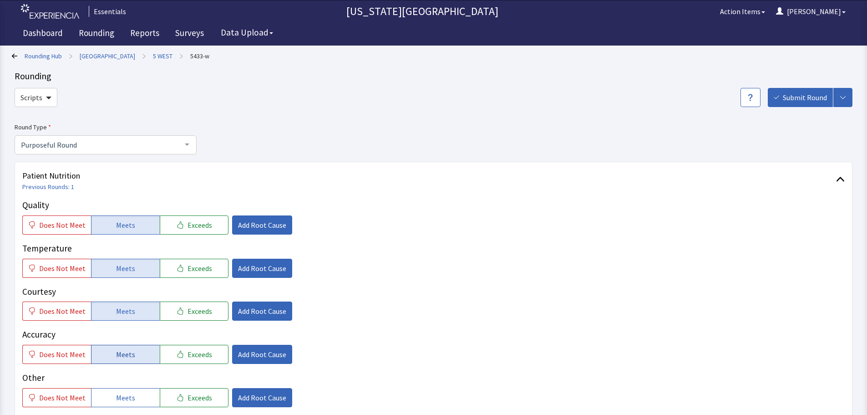
click at [116, 353] on span "Meets" at bounding box center [125, 354] width 19 height 11
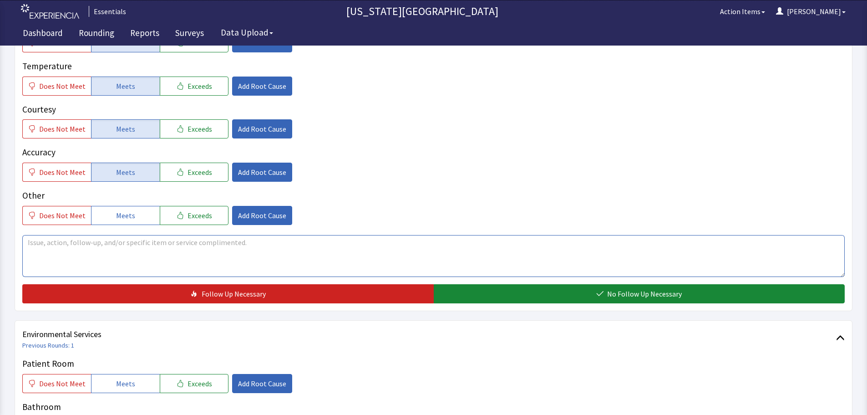
click at [217, 263] on textarea at bounding box center [433, 256] width 822 height 42
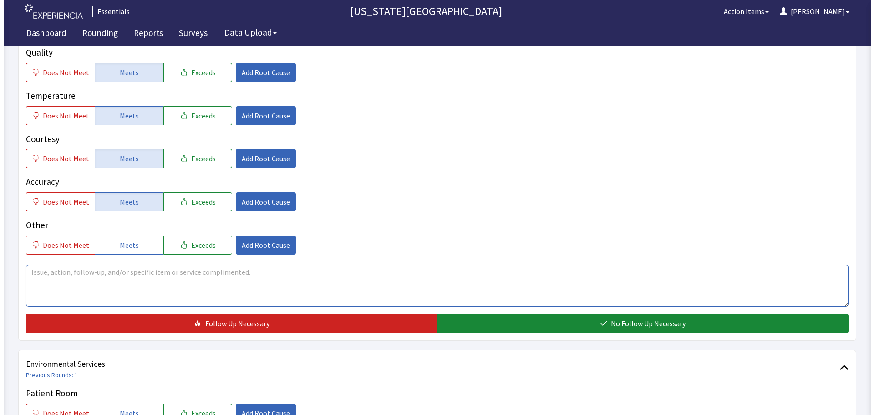
scroll to position [137, 0]
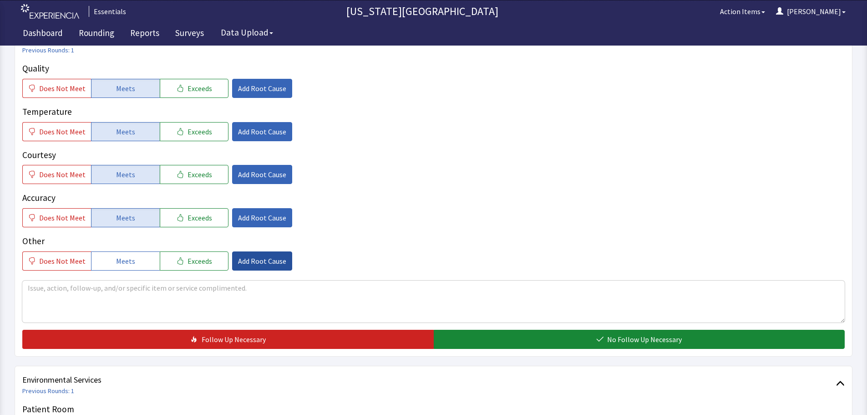
click at [252, 265] on span "Add Root Cause" at bounding box center [262, 260] width 48 height 11
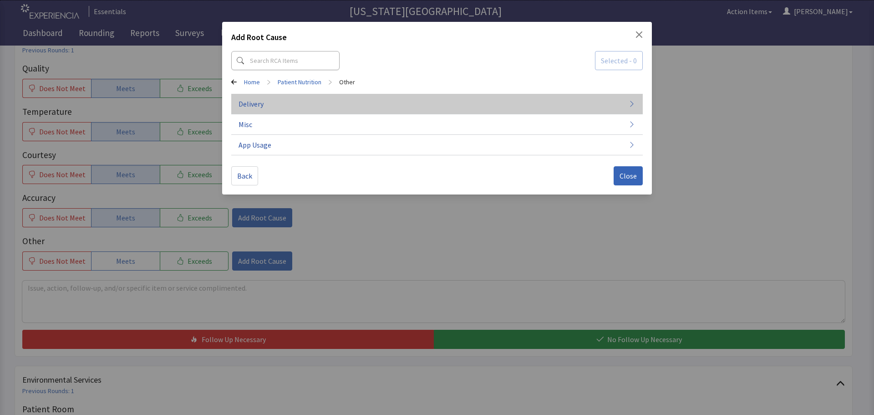
click at [304, 95] on button "Delivery" at bounding box center [436, 104] width 411 height 20
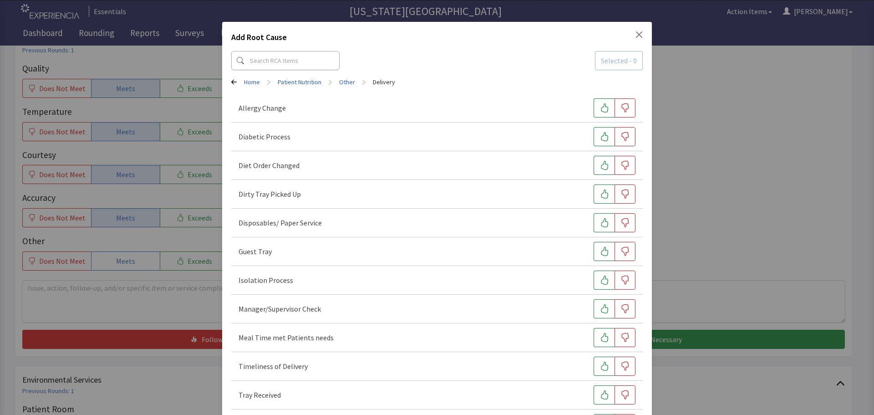
click at [345, 86] on link "Other" at bounding box center [347, 81] width 16 height 9
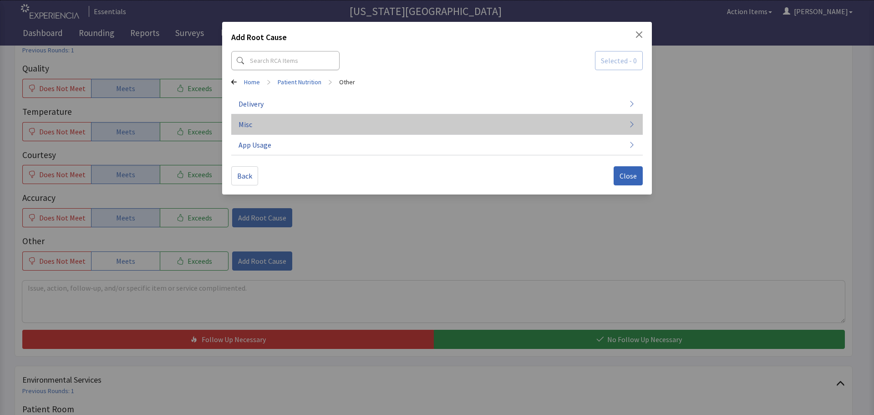
click at [317, 127] on button "Misc" at bounding box center [436, 124] width 411 height 20
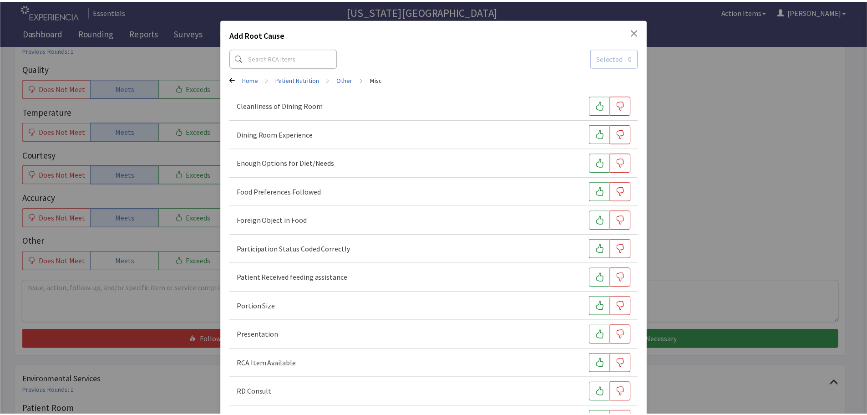
scroll to position [0, 0]
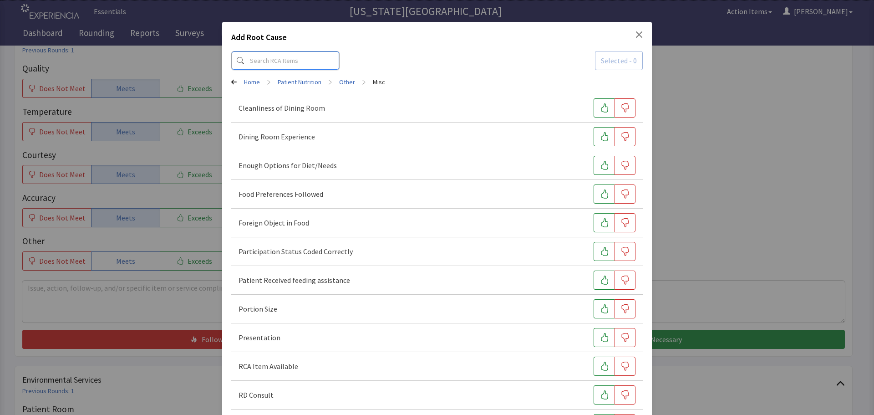
click at [261, 60] on input at bounding box center [285, 60] width 108 height 19
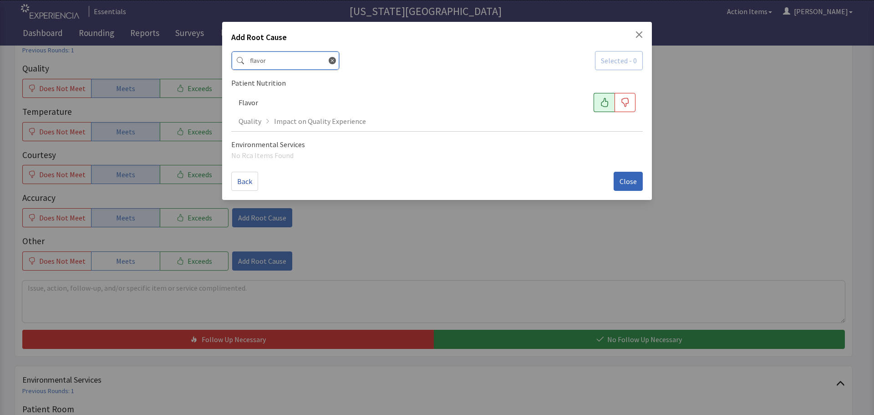
type input "flavor"
click at [613, 106] on button "button" at bounding box center [603, 102] width 21 height 19
click at [621, 195] on div "Add Root Cause flavor Selected - 1 Patient Nutrition Flavor Quality Impact on Q…" at bounding box center [437, 111] width 430 height 178
click at [623, 189] on button "Close" at bounding box center [627, 181] width 29 height 19
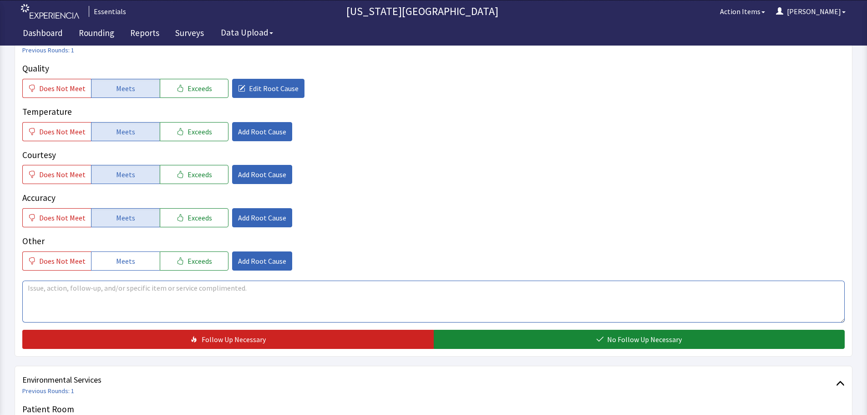
click at [483, 294] on textarea at bounding box center [433, 301] width 822 height 42
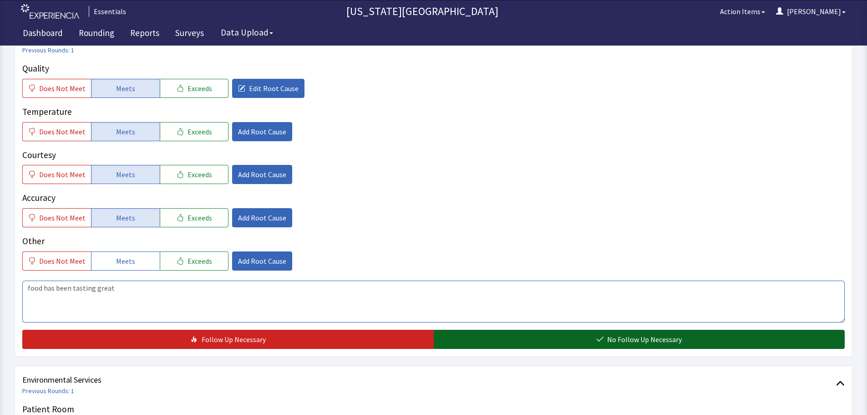
type textarea "food has been tasting great"
click at [567, 340] on button "No Follow Up Necessary" at bounding box center [639, 338] width 411 height 19
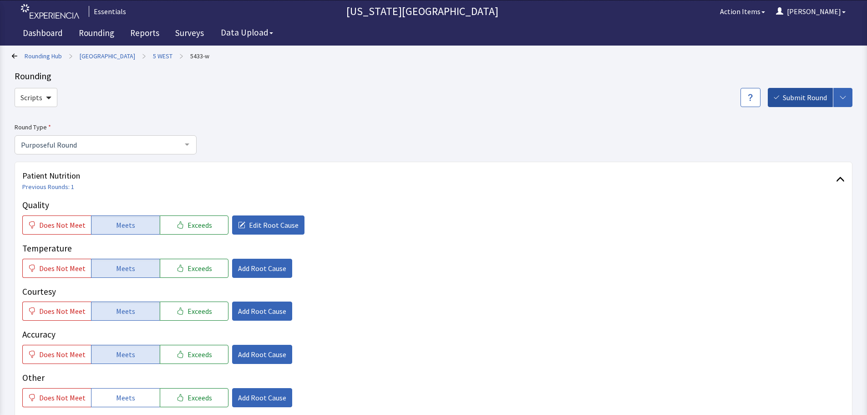
click at [811, 89] on button "Submit Round" at bounding box center [800, 97] width 65 height 19
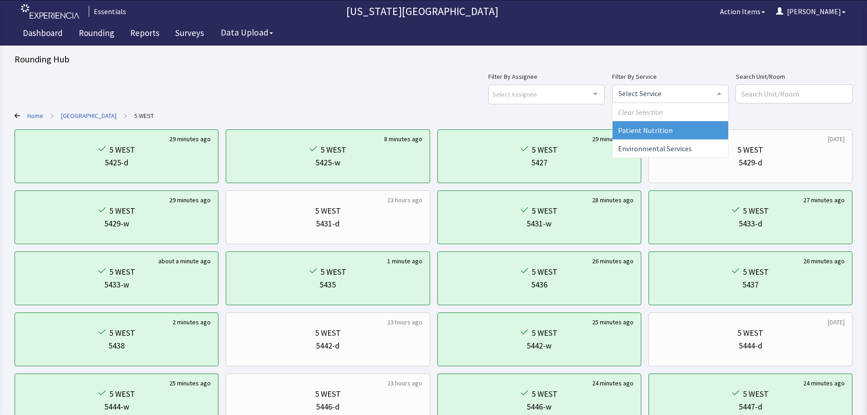
click at [713, 92] on div at bounding box center [670, 94] width 116 height 18
click at [705, 132] on span "Patient Nutrition" at bounding box center [671, 130] width 116 height 18
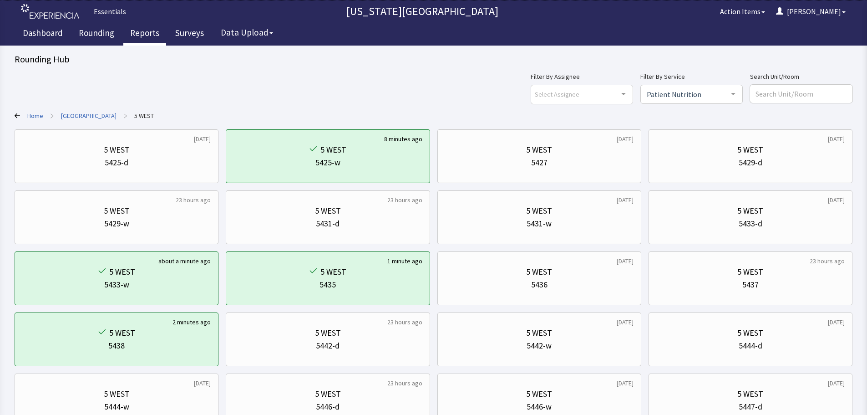
click at [140, 36] on link "Reports" at bounding box center [144, 34] width 43 height 23
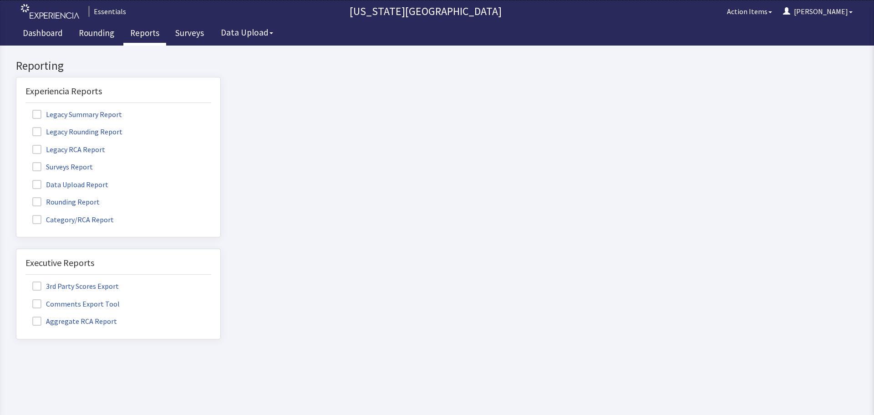
click at [53, 202] on label "Rounding Report" at bounding box center [66, 201] width 83 height 12
click at [16, 197] on input "Rounding Report" at bounding box center [16, 197] width 0 height 0
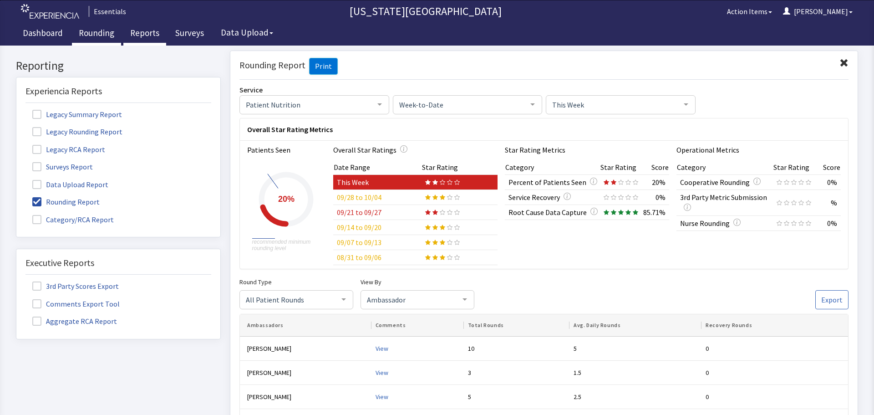
click at [83, 29] on link "Rounding" at bounding box center [96, 34] width 49 height 23
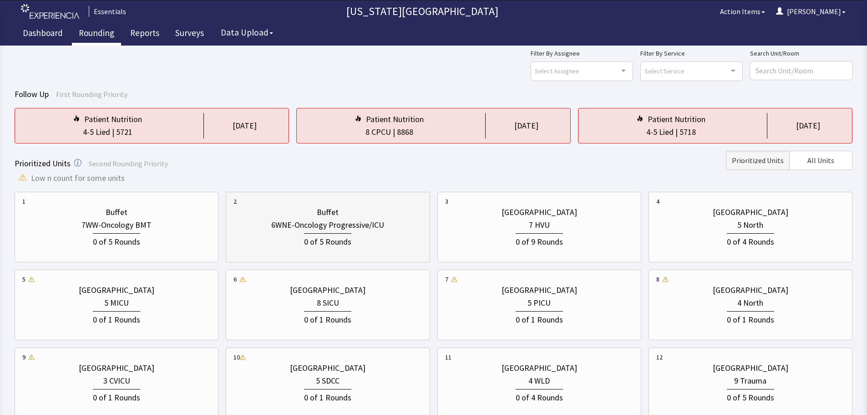
scroll to position [46, 0]
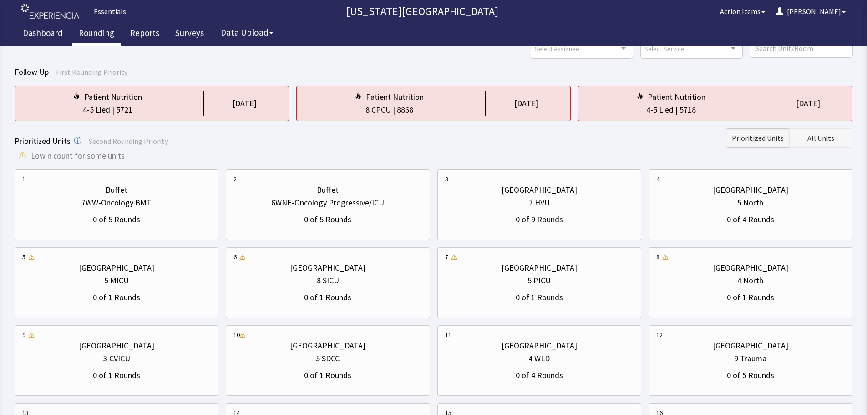
click at [810, 143] on span "All Units" at bounding box center [820, 137] width 27 height 11
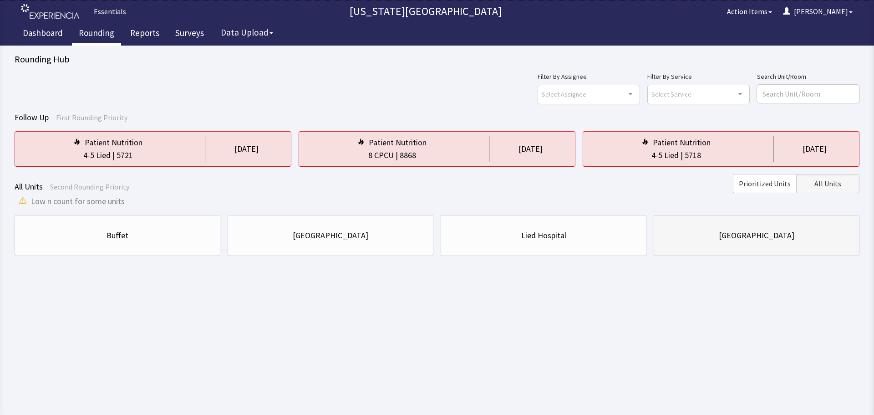
click at [754, 253] on div "[GEOGRAPHIC_DATA]" at bounding box center [756, 235] width 206 height 41
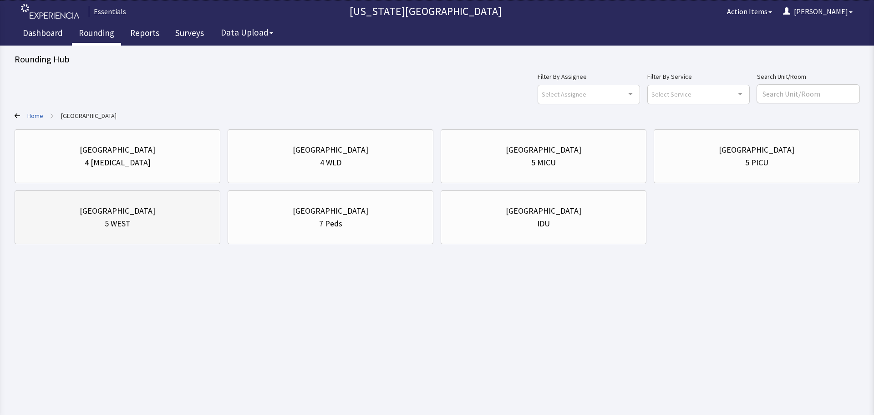
click at [147, 230] on div "[GEOGRAPHIC_DATA]" at bounding box center [117, 217] width 190 height 44
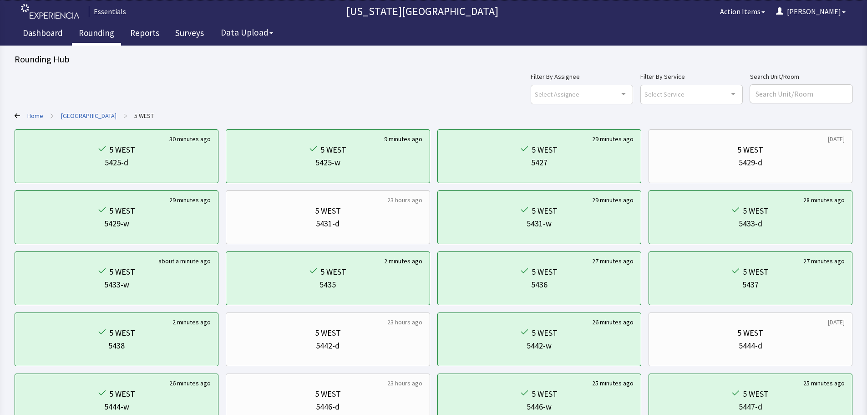
click at [733, 93] on div "Select Service Clear Selection Patient Nutrition Environmental Services No elem…" at bounding box center [691, 94] width 102 height 19
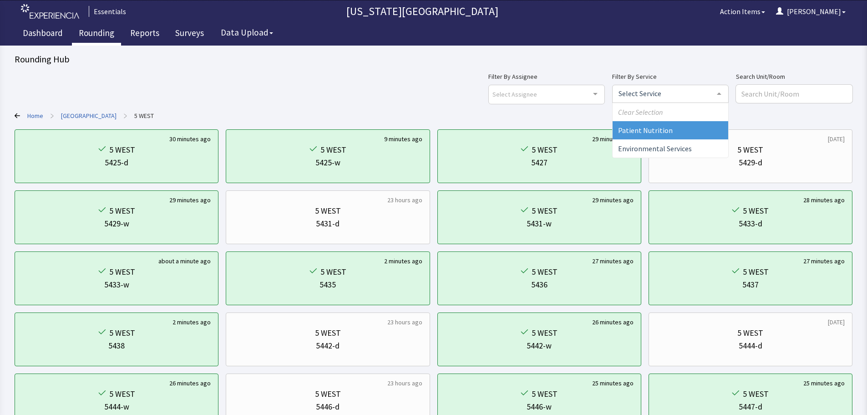
click at [721, 136] on span "Patient Nutrition" at bounding box center [671, 130] width 116 height 18
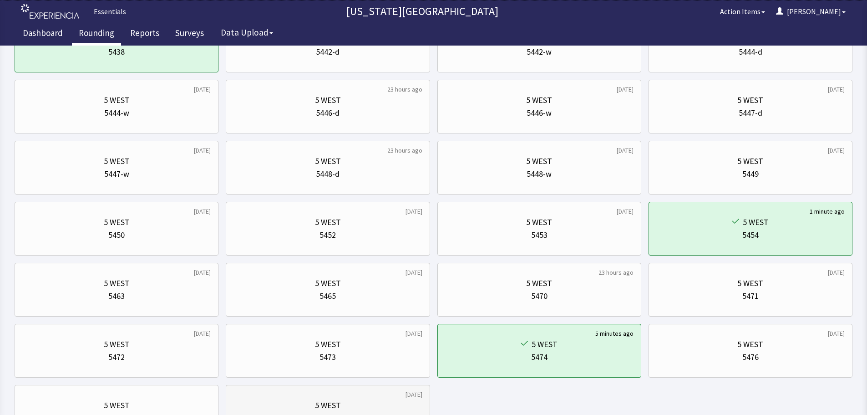
scroll to position [377, 0]
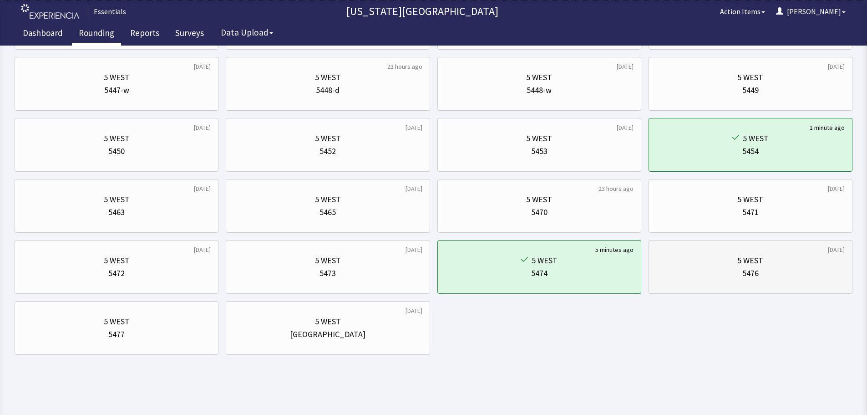
click at [734, 278] on div "5476" at bounding box center [750, 273] width 188 height 13
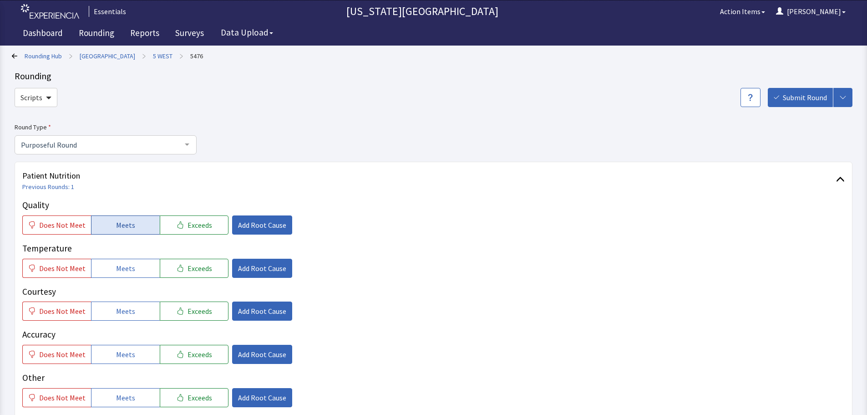
click at [129, 226] on span "Meets" at bounding box center [125, 224] width 19 height 11
click at [129, 265] on span "Meets" at bounding box center [125, 268] width 19 height 11
drag, startPoint x: 126, startPoint y: 304, endPoint x: 126, endPoint y: 326, distance: 21.4
click at [126, 306] on button "Meets" at bounding box center [125, 310] width 69 height 19
click at [126, 340] on p "Accuracy" at bounding box center [433, 334] width 822 height 13
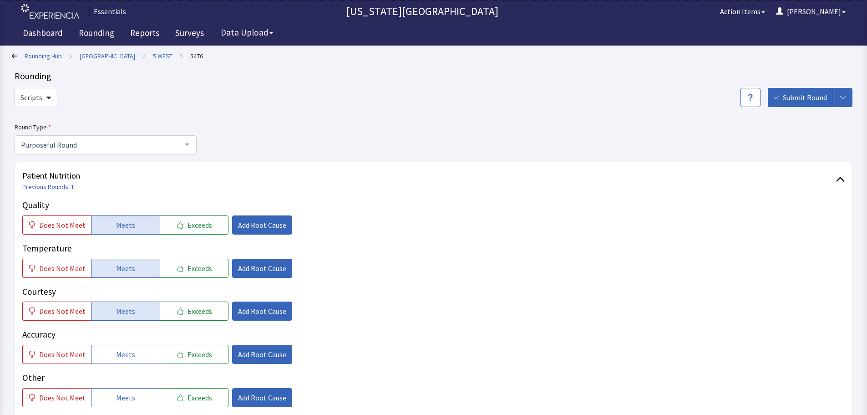
click at [126, 343] on div "Accuracy Does Not Meet Meets Exceeds Add Root Cause" at bounding box center [433, 346] width 822 height 36
click at [129, 349] on span "Meets" at bounding box center [125, 354] width 19 height 11
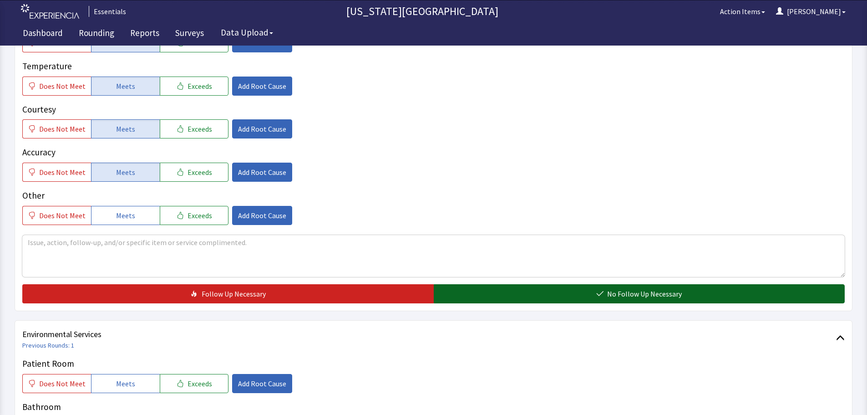
click at [570, 285] on button "No Follow Up Necessary" at bounding box center [639, 293] width 411 height 19
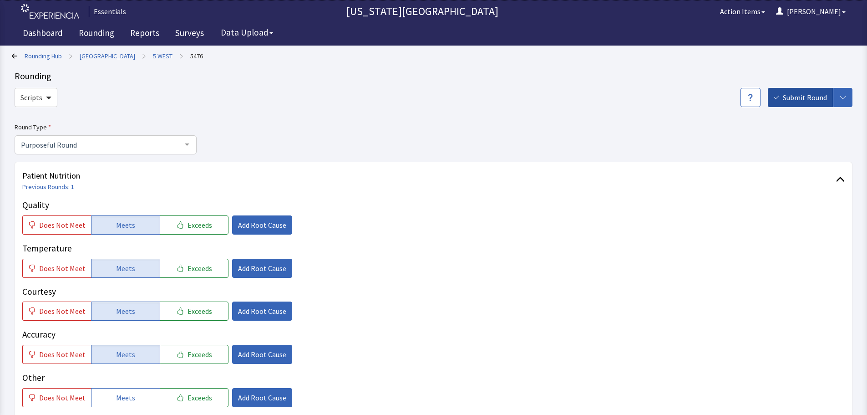
click at [820, 97] on span "Submit Round" at bounding box center [805, 97] width 44 height 11
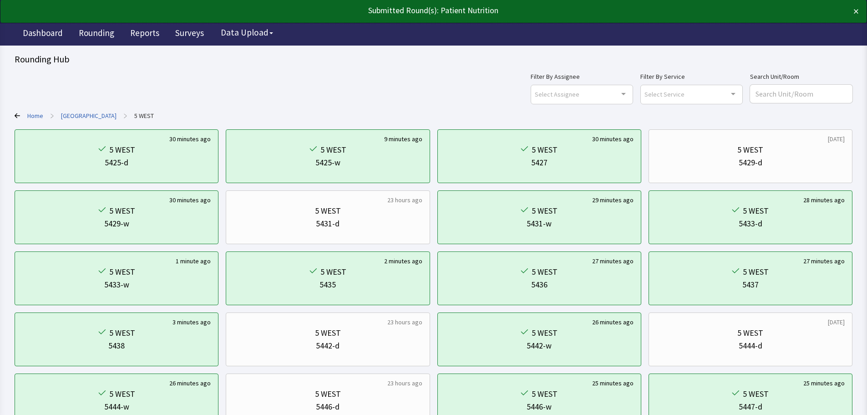
click at [739, 95] on div "Select Service Clear Selection Patient Nutrition Environmental Services No elem…" at bounding box center [691, 94] width 102 height 19
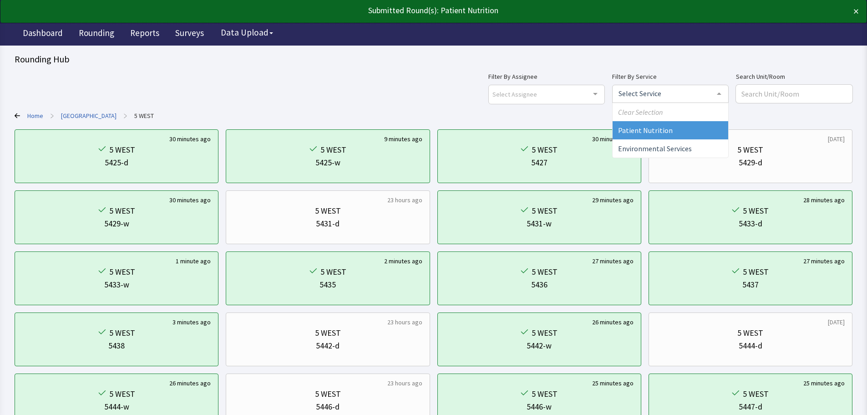
click at [714, 129] on span "Patient Nutrition" at bounding box center [671, 130] width 116 height 18
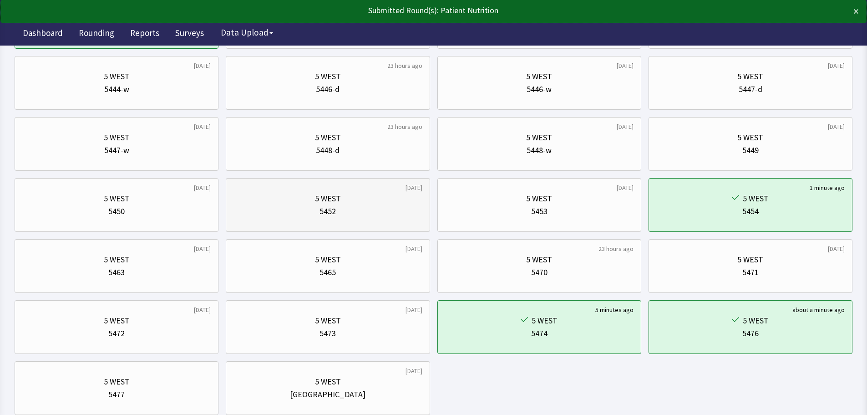
scroll to position [377, 0]
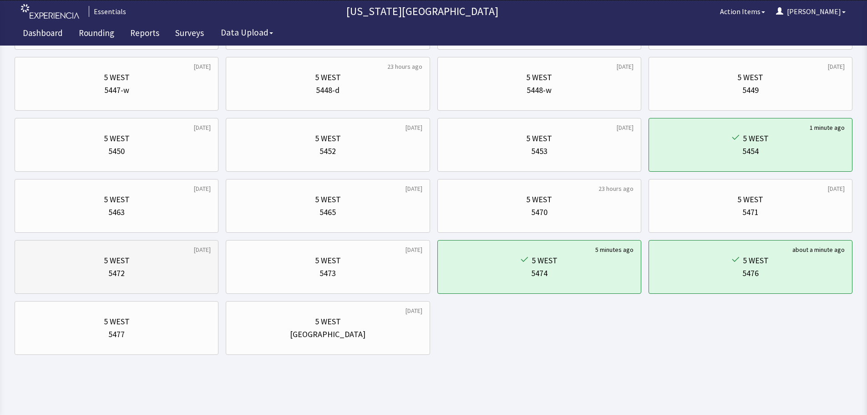
click at [164, 268] on div "5472" at bounding box center [116, 273] width 188 height 13
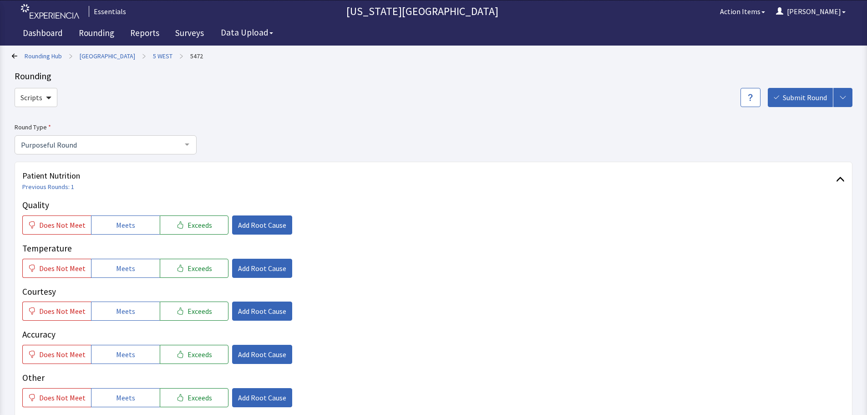
click at [156, 56] on link "5 WEST" at bounding box center [163, 55] width 20 height 9
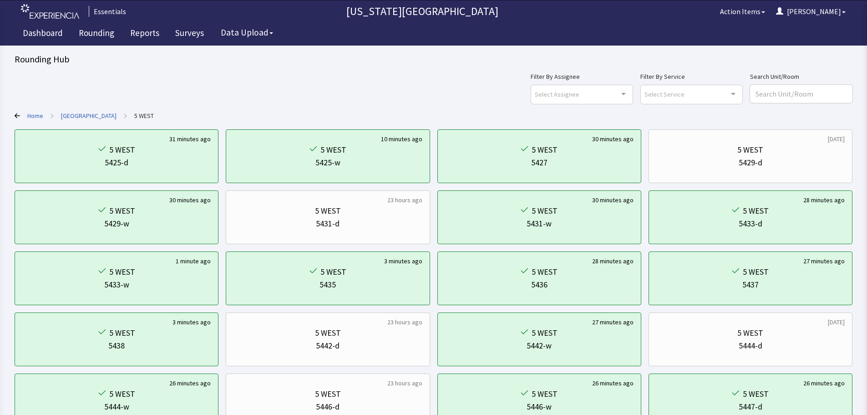
click at [71, 33] on div "Dashboard Rounding Reports Surveys Data Upload" at bounding box center [433, 34] width 835 height 23
click at [52, 36] on link "Dashboard" at bounding box center [43, 34] width 54 height 23
